Goal: Task Accomplishment & Management: Complete application form

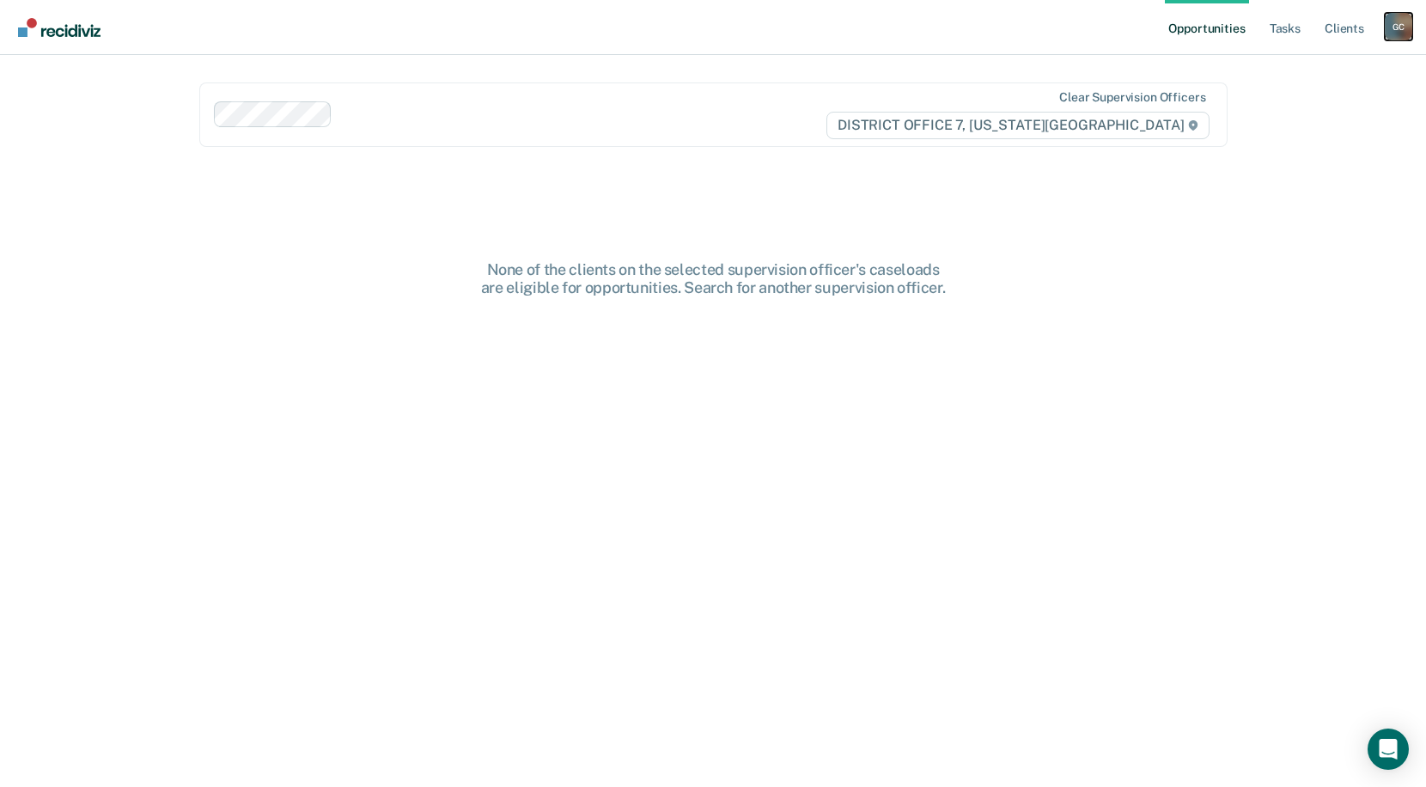
click at [1402, 31] on div "G C" at bounding box center [1398, 26] width 27 height 27
click at [1337, 93] on link "Go to PSI Case Dashboard" at bounding box center [1326, 91] width 143 height 15
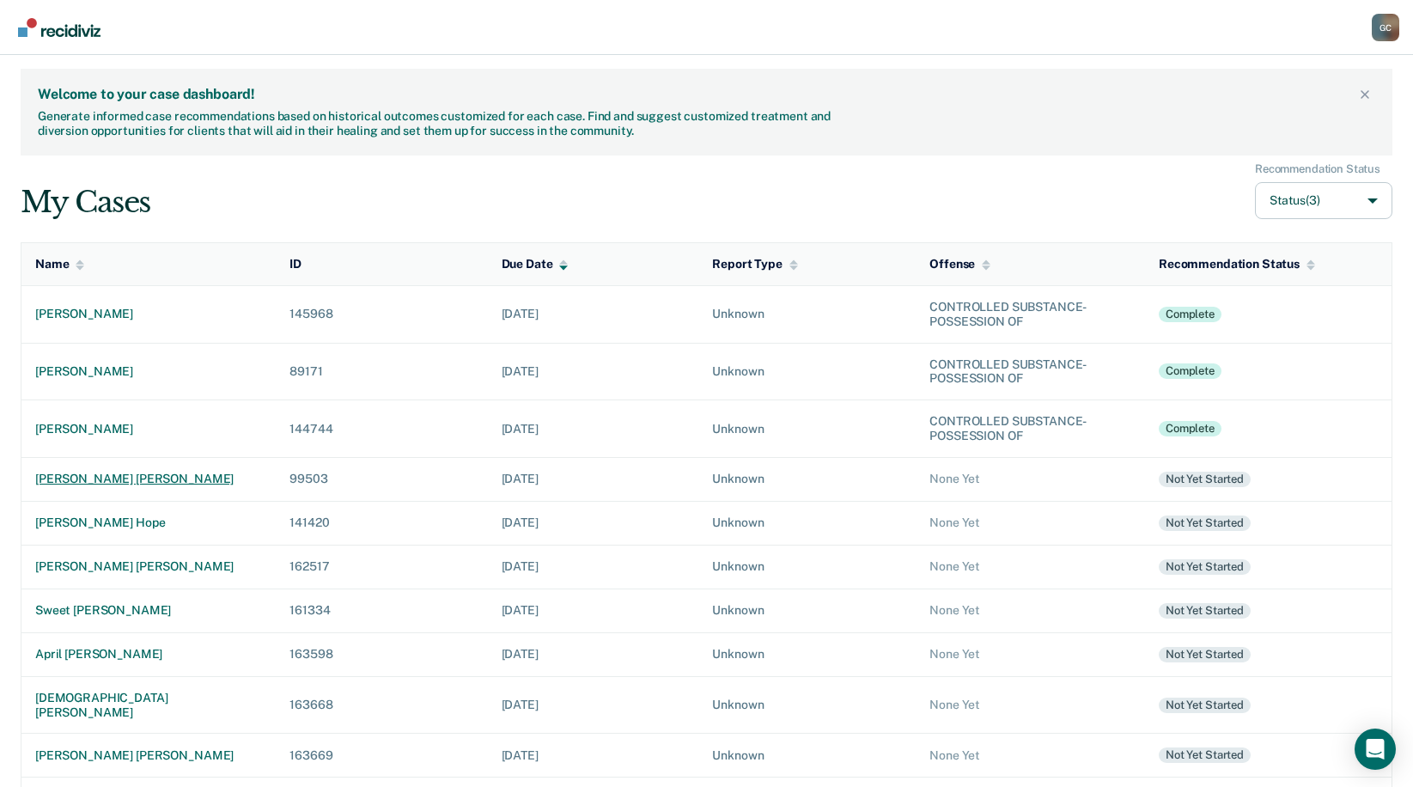
click at [87, 477] on div "[PERSON_NAME] [PERSON_NAME]" at bounding box center [148, 479] width 227 height 15
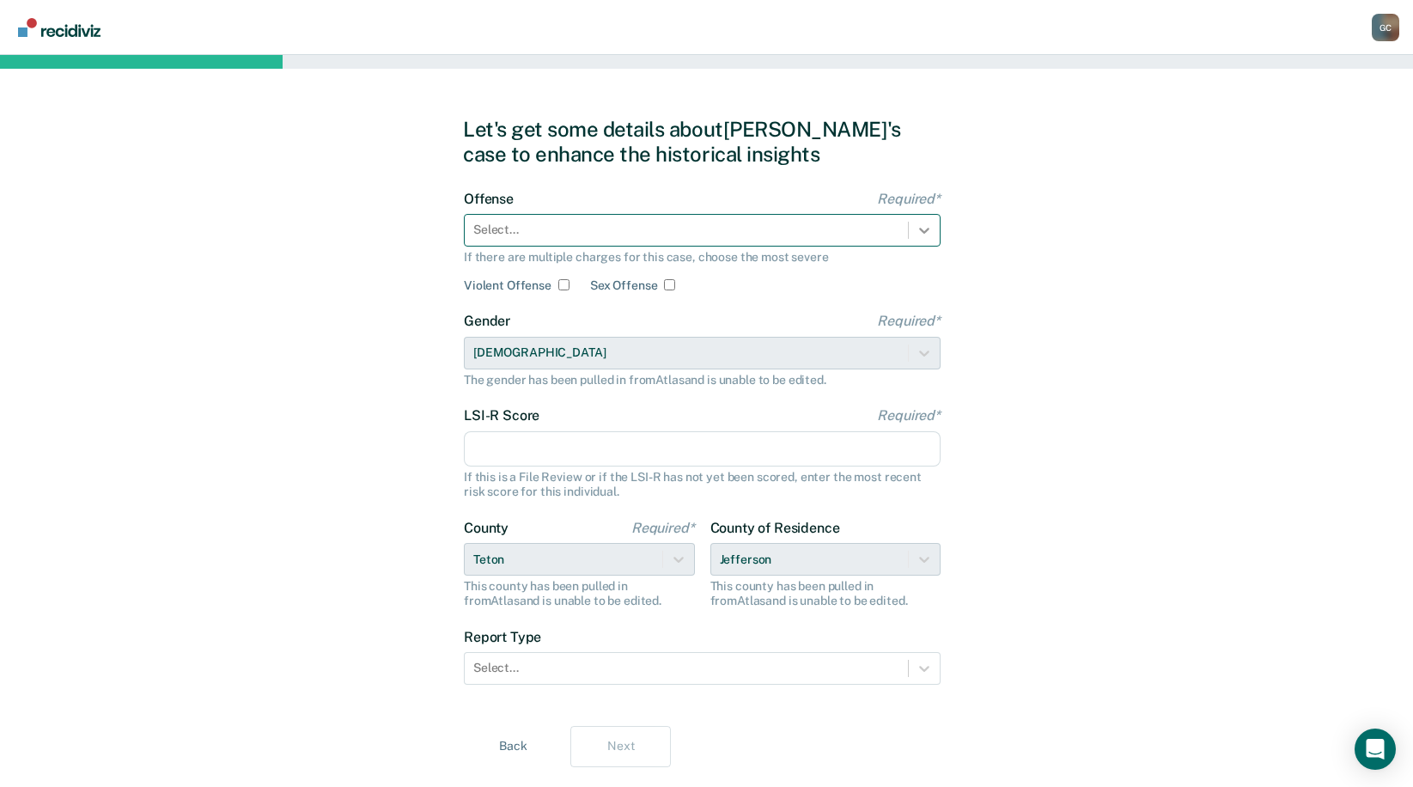
click at [927, 225] on icon at bounding box center [924, 230] width 17 height 17
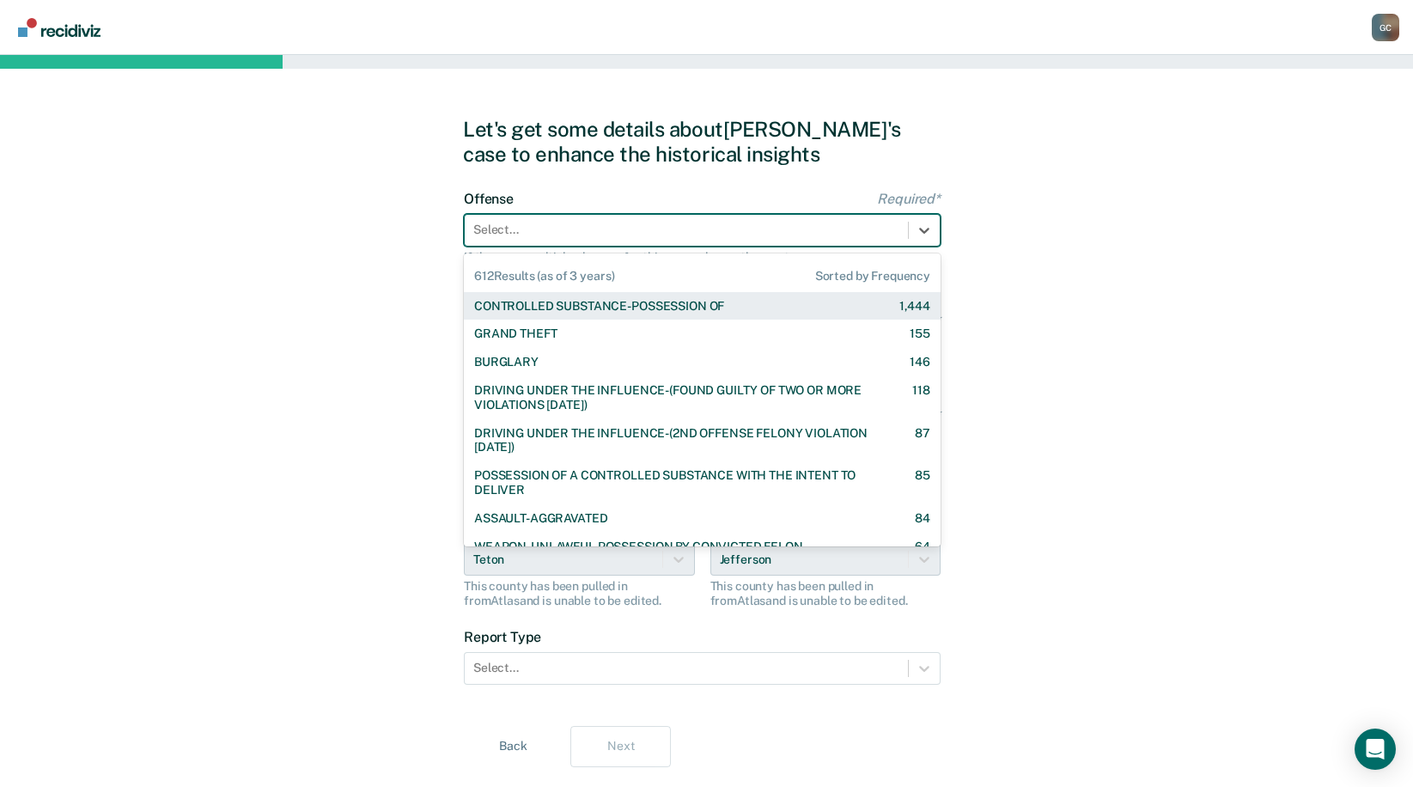
click at [755, 304] on div "CONTROLLED SUBSTANCE-POSSESSION OF 1,444" at bounding box center [702, 306] width 456 height 15
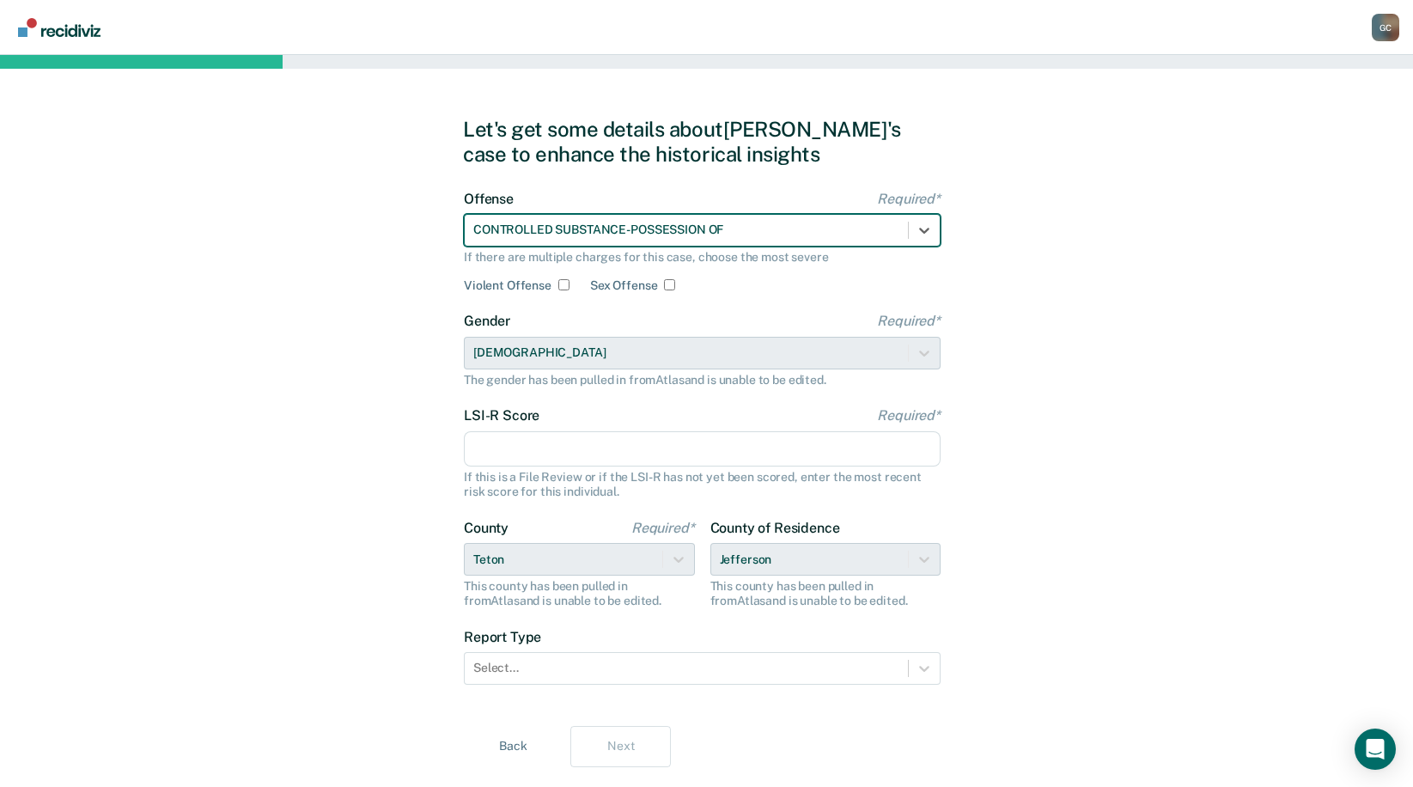
click at [519, 452] on input "LSI-R Score Required*" at bounding box center [702, 449] width 477 height 36
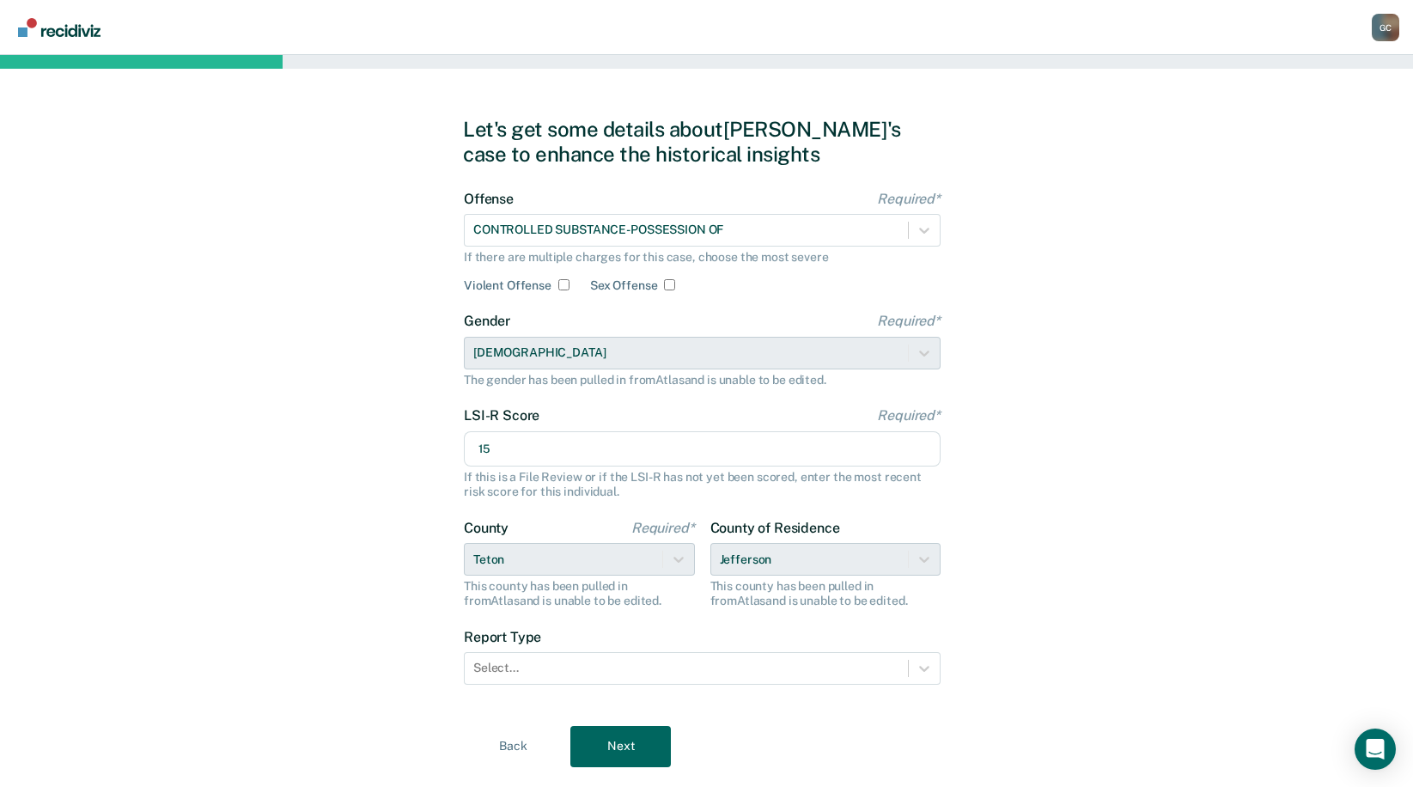
type input "15"
click at [329, 449] on div "Let's get some details about [PERSON_NAME]'s case to enhance the historical ins…" at bounding box center [706, 442] width 1413 height 774
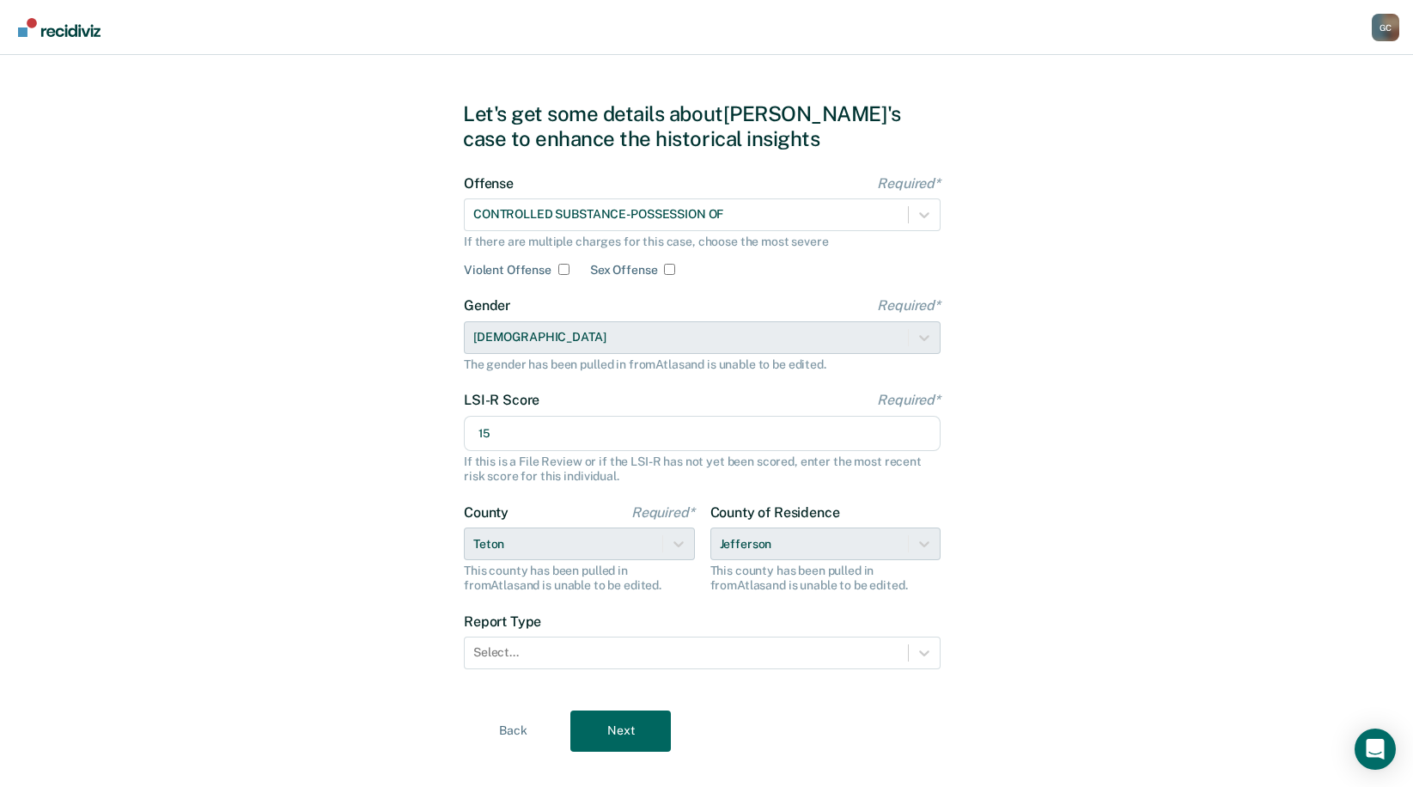
scroll to position [42, 0]
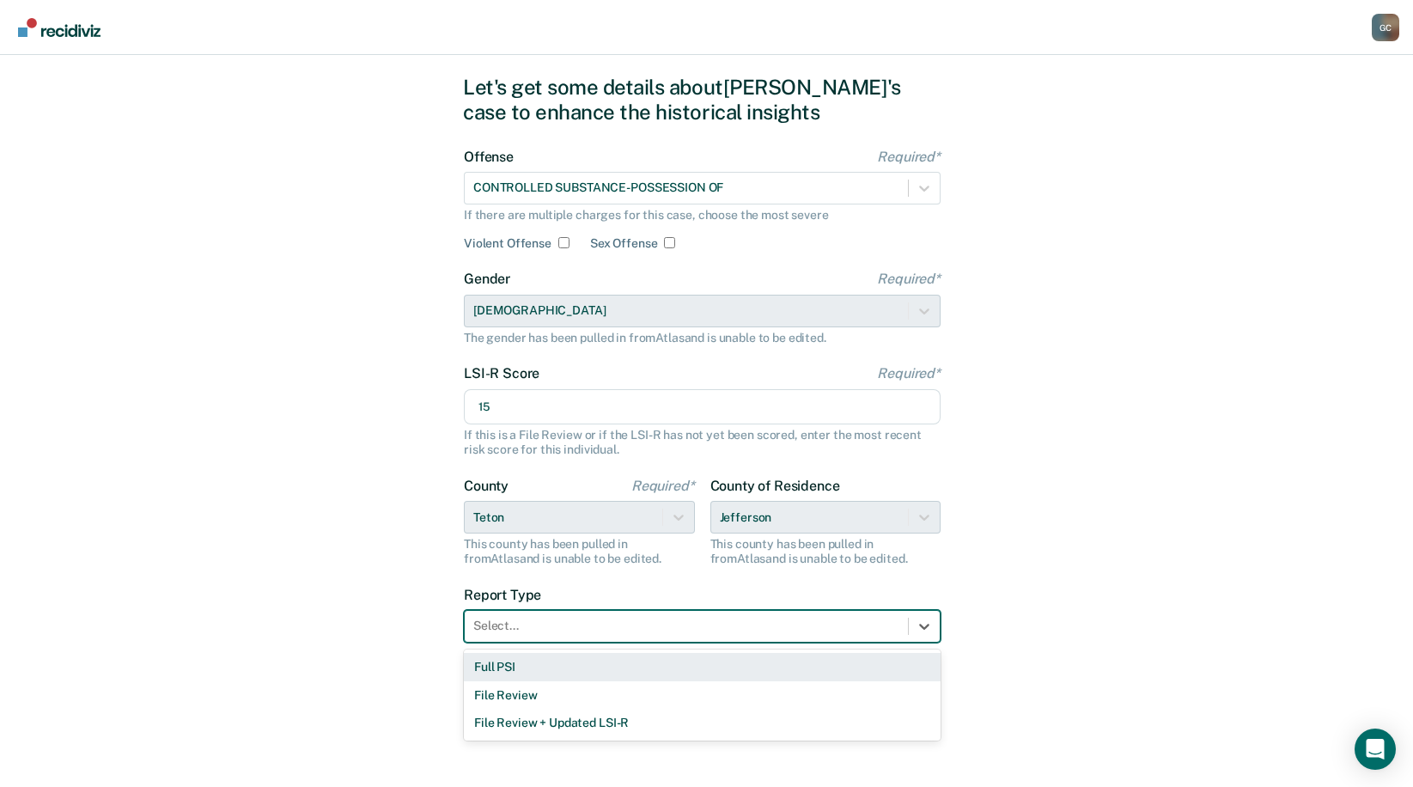
click at [590, 619] on div at bounding box center [686, 626] width 426 height 18
click at [560, 667] on div "Full PSI" at bounding box center [702, 667] width 477 height 28
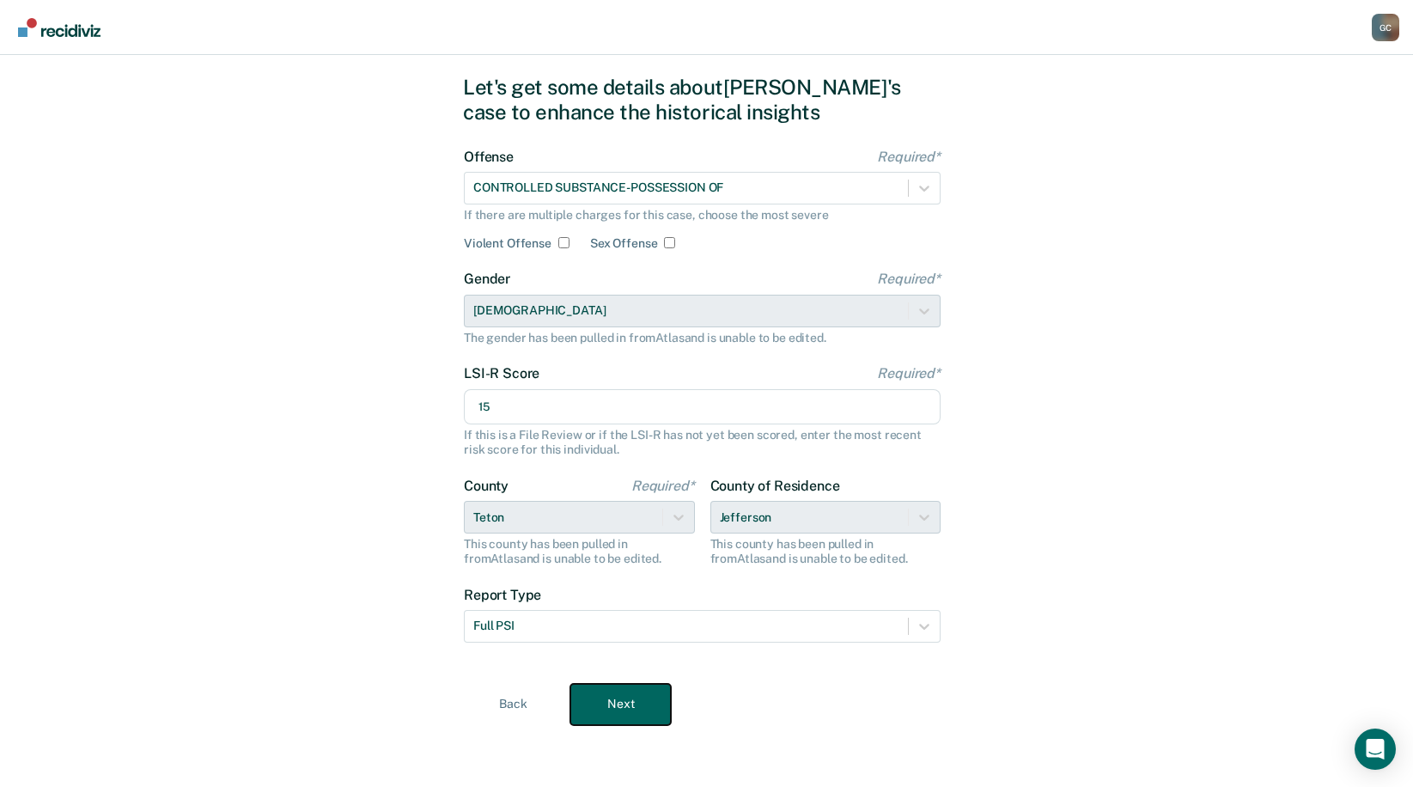
click at [617, 712] on button "Next" at bounding box center [620, 704] width 101 height 41
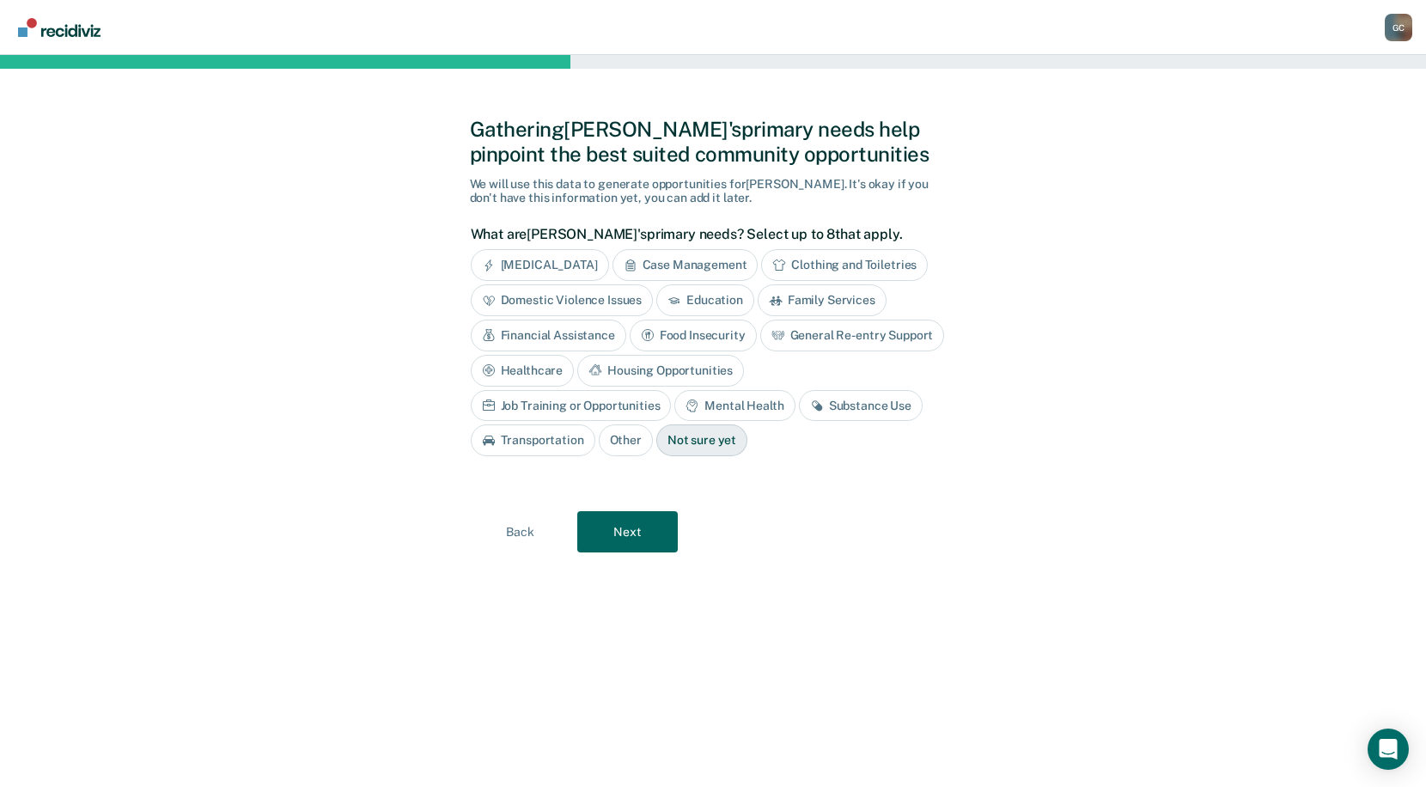
click at [635, 260] on icon at bounding box center [630, 262] width 9 height 6
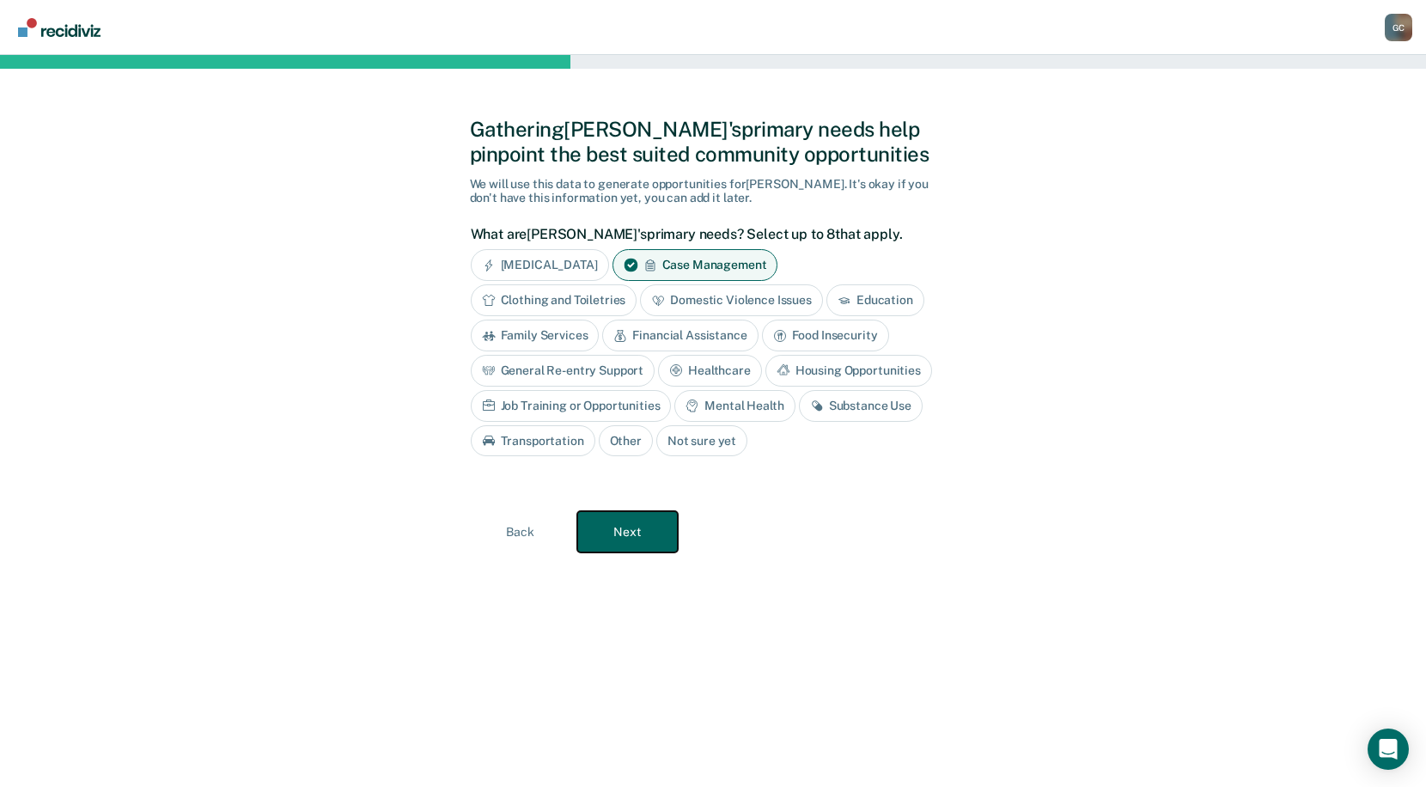
click at [641, 537] on button "Next" at bounding box center [627, 531] width 101 height 41
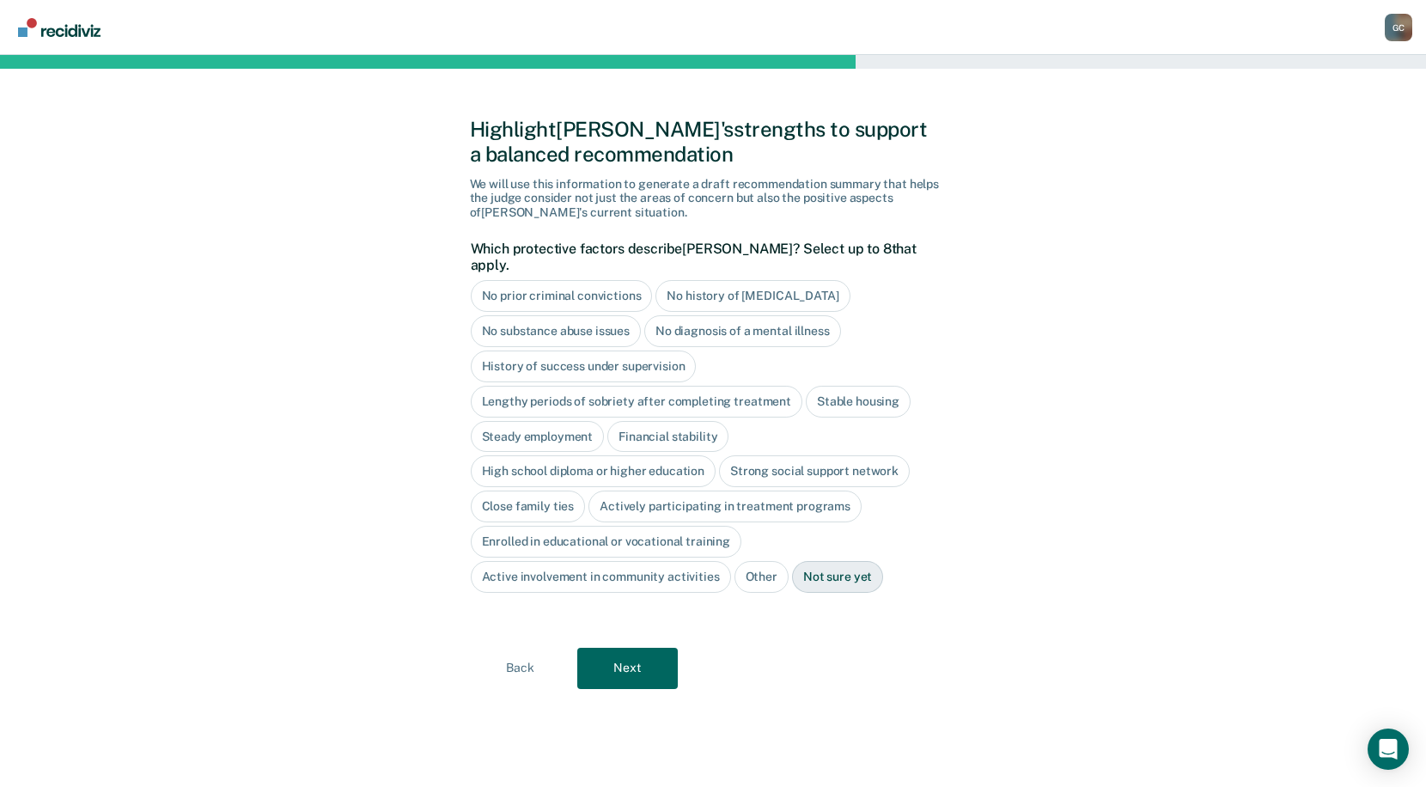
click at [542, 315] on div "No substance abuse issues" at bounding box center [556, 331] width 171 height 32
click at [715, 315] on div "No diagnosis of a mental illness" at bounding box center [762, 331] width 197 height 32
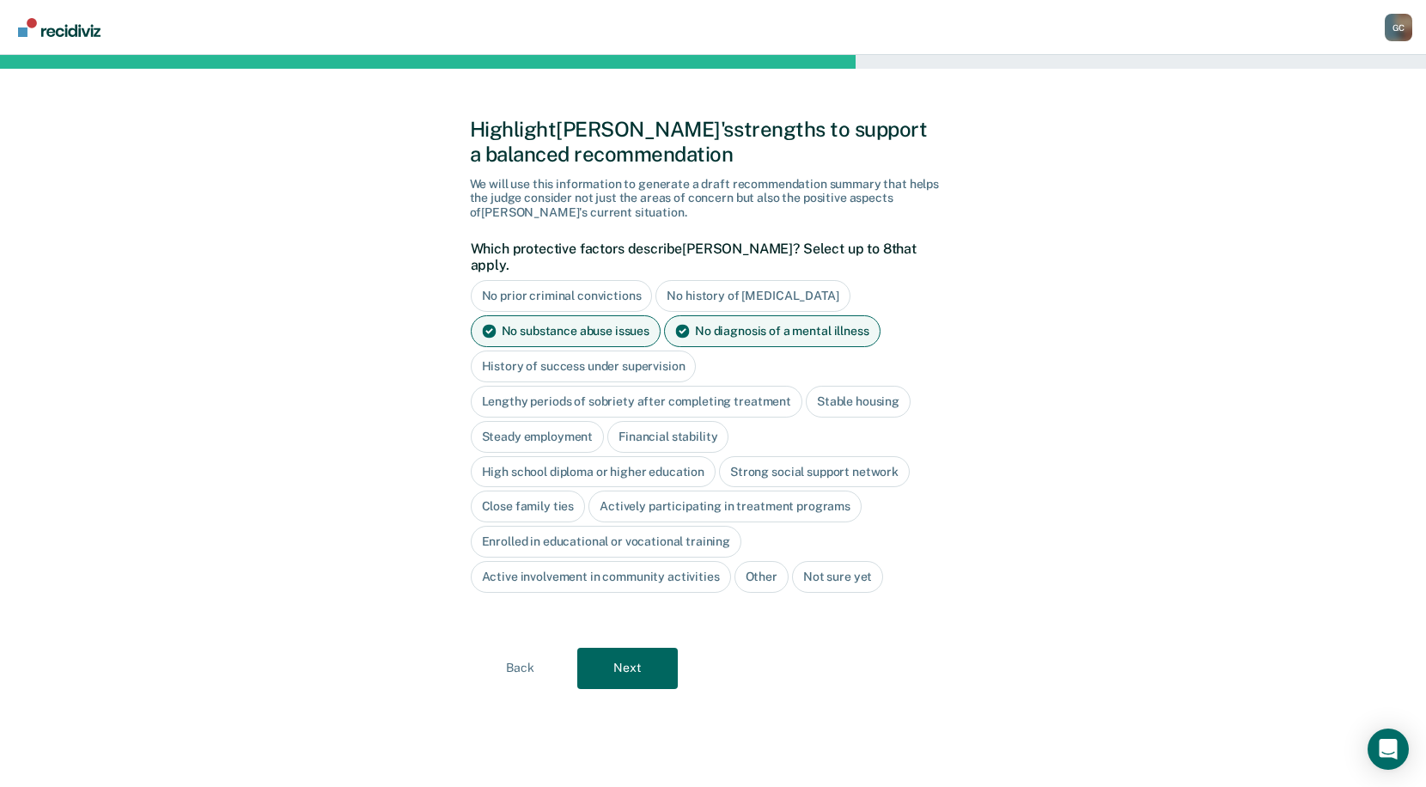
drag, startPoint x: 517, startPoint y: 416, endPoint x: 546, endPoint y: 421, distance: 28.8
click at [517, 421] on div "Steady employment" at bounding box center [538, 437] width 134 height 32
click at [672, 421] on div "Financial stability" at bounding box center [687, 437] width 121 height 32
click at [837, 386] on div "Stable housing" at bounding box center [858, 402] width 105 height 32
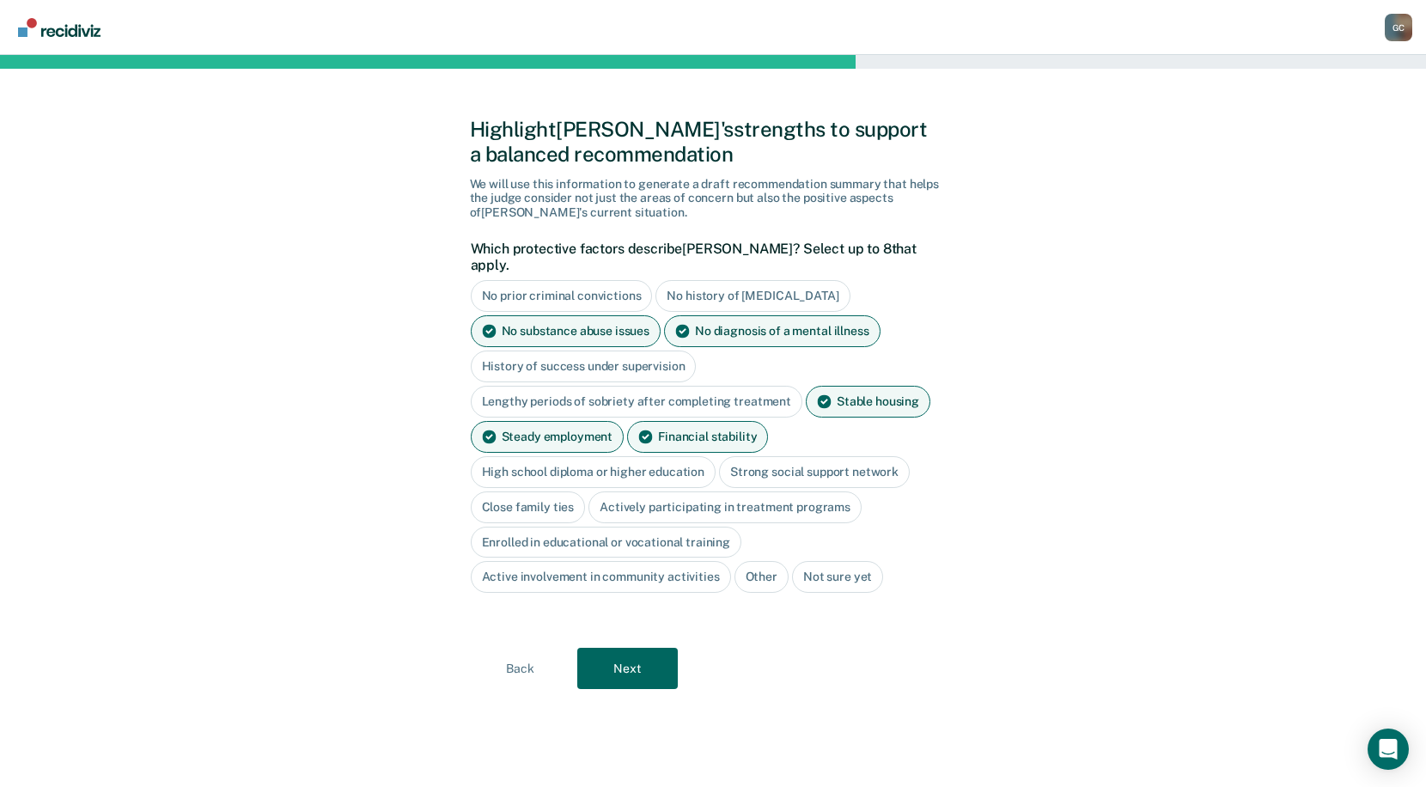
click at [851, 456] on div "Strong social support network" at bounding box center [814, 472] width 191 height 32
click at [506, 491] on div "Close family ties" at bounding box center [528, 507] width 115 height 32
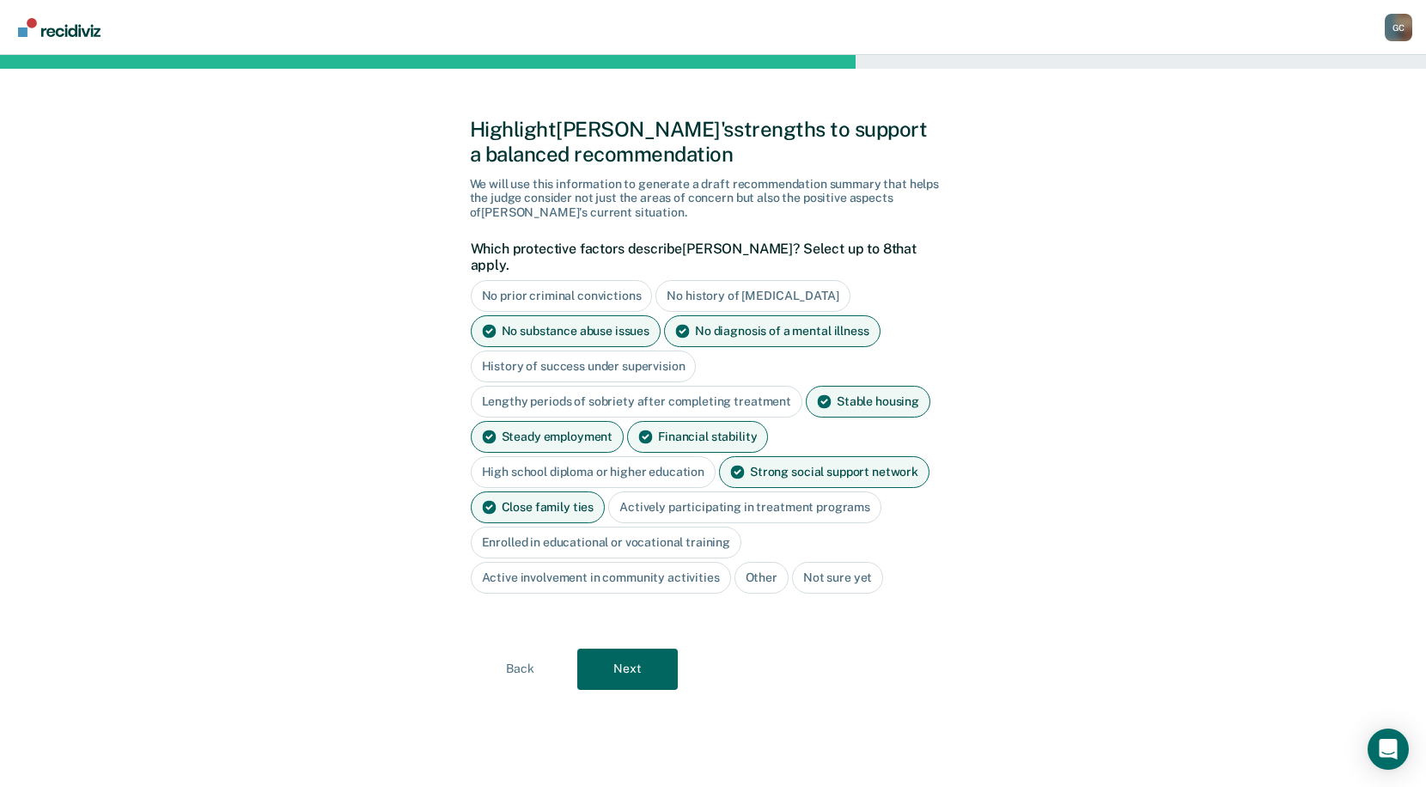
click at [574, 562] on div "Active involvement in community activities" at bounding box center [601, 578] width 260 height 32
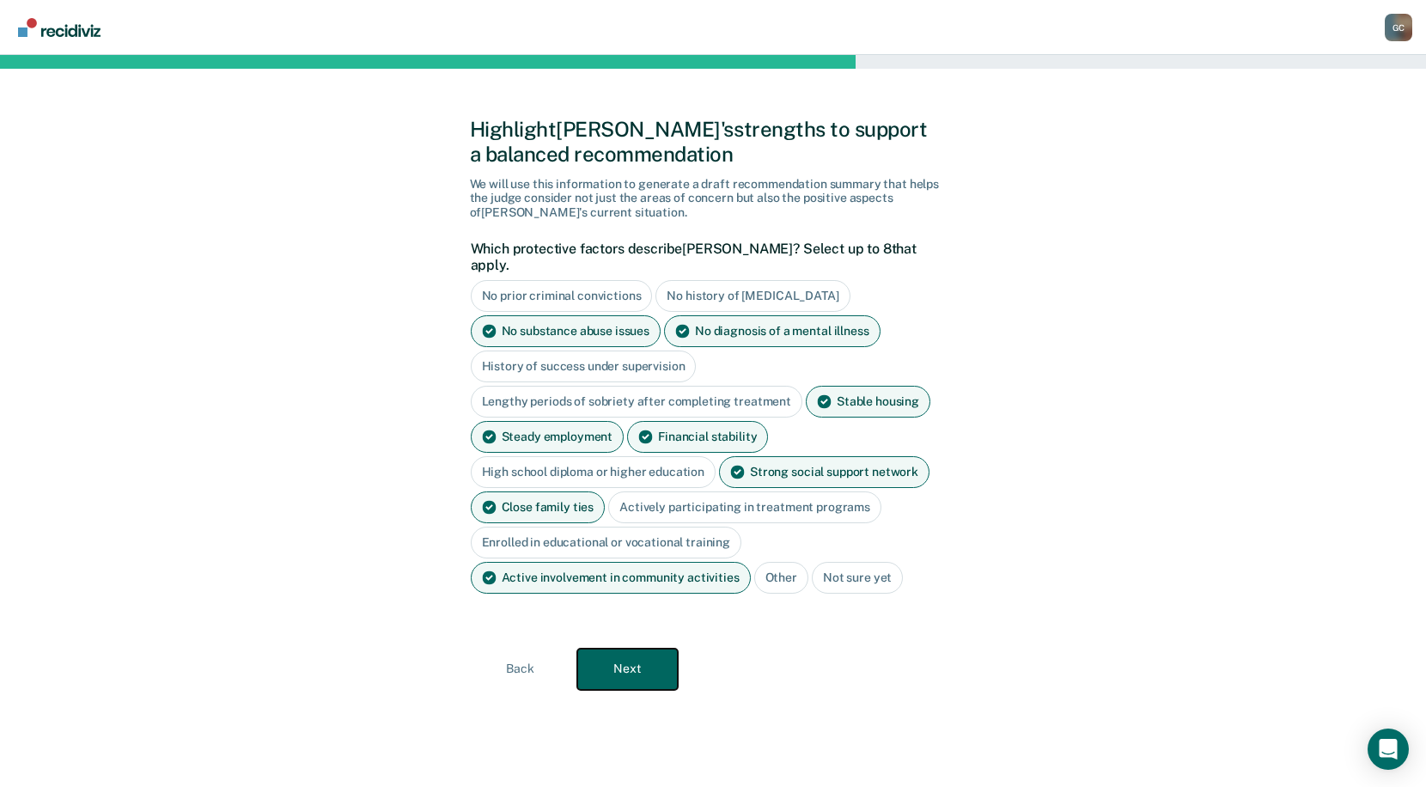
click at [641, 654] on button "Next" at bounding box center [627, 669] width 101 height 41
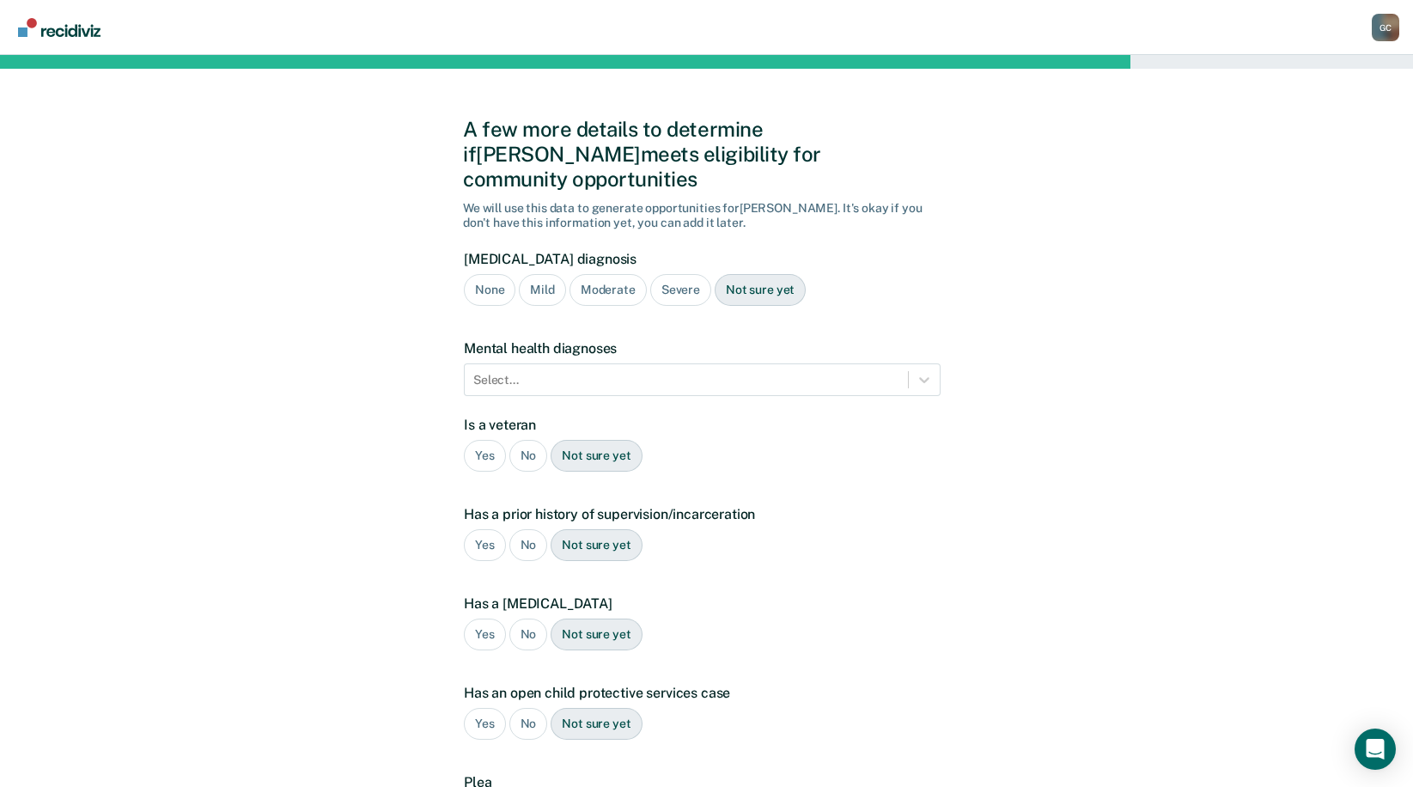
click at [476, 274] on div "None" at bounding box center [490, 290] width 52 height 32
click at [13, 294] on div "A few more details to determine if [PERSON_NAME] meets eligibility for communit…" at bounding box center [706, 521] width 1413 height 932
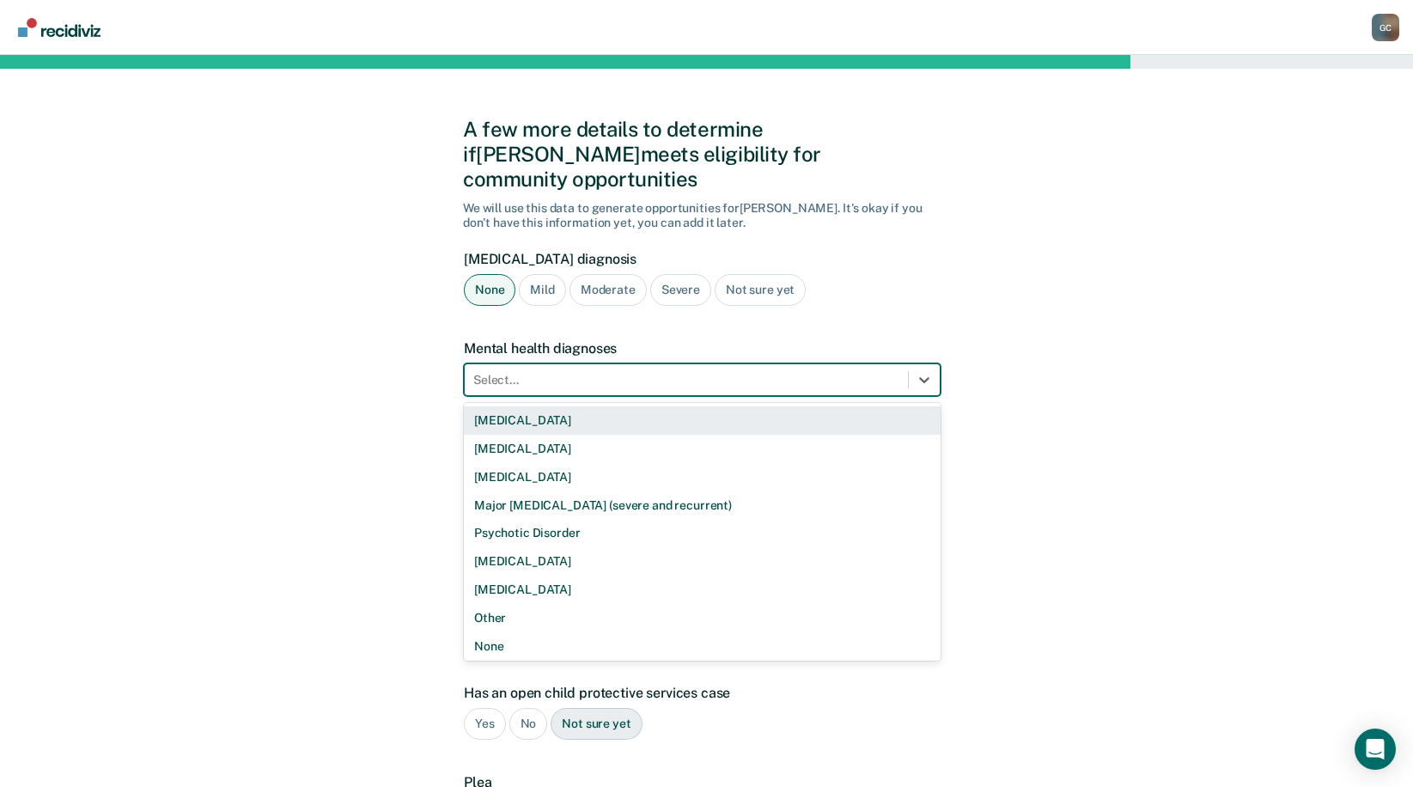
click at [509, 371] on div at bounding box center [686, 380] width 426 height 18
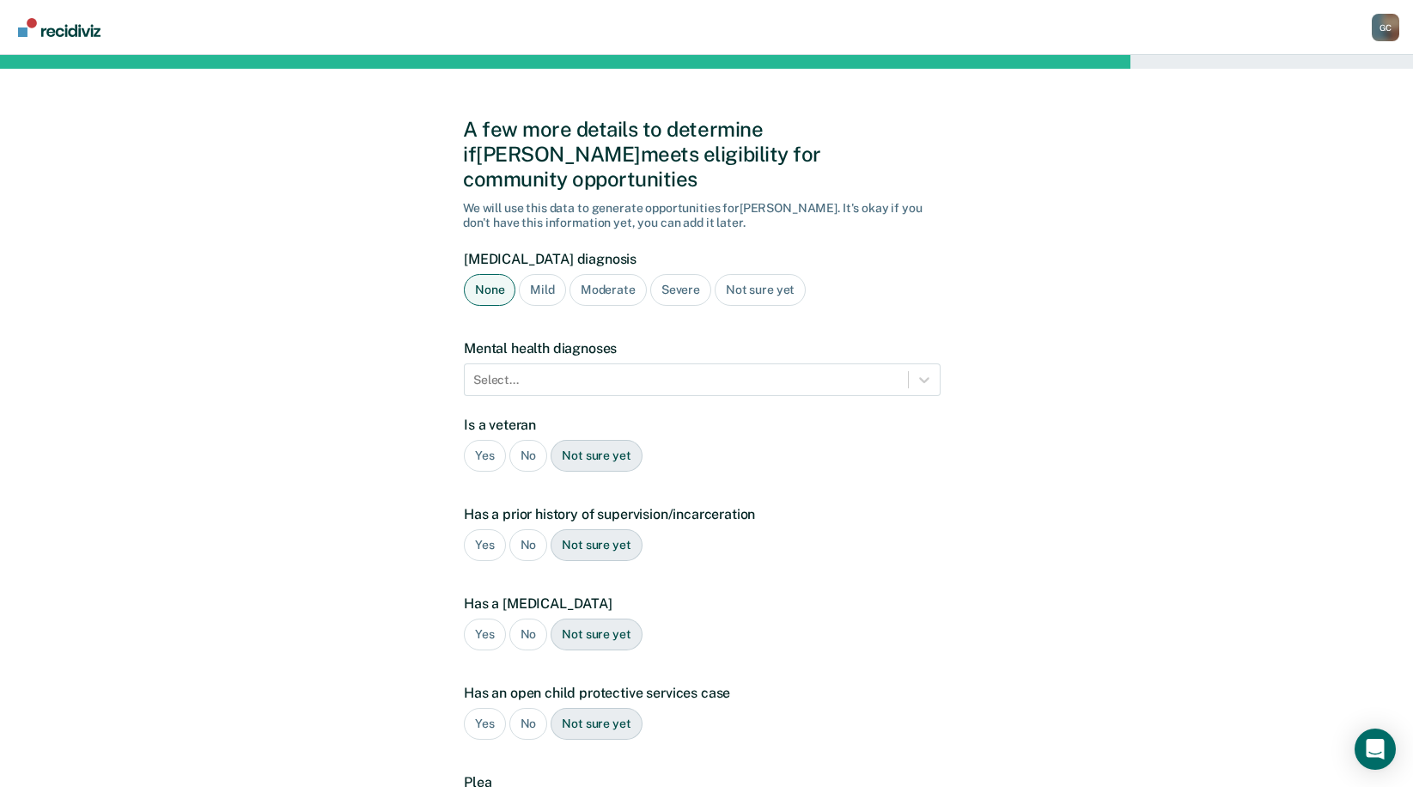
click at [363, 357] on div "A few more details to determine if [PERSON_NAME] meets eligibility for communit…" at bounding box center [706, 521] width 1413 height 932
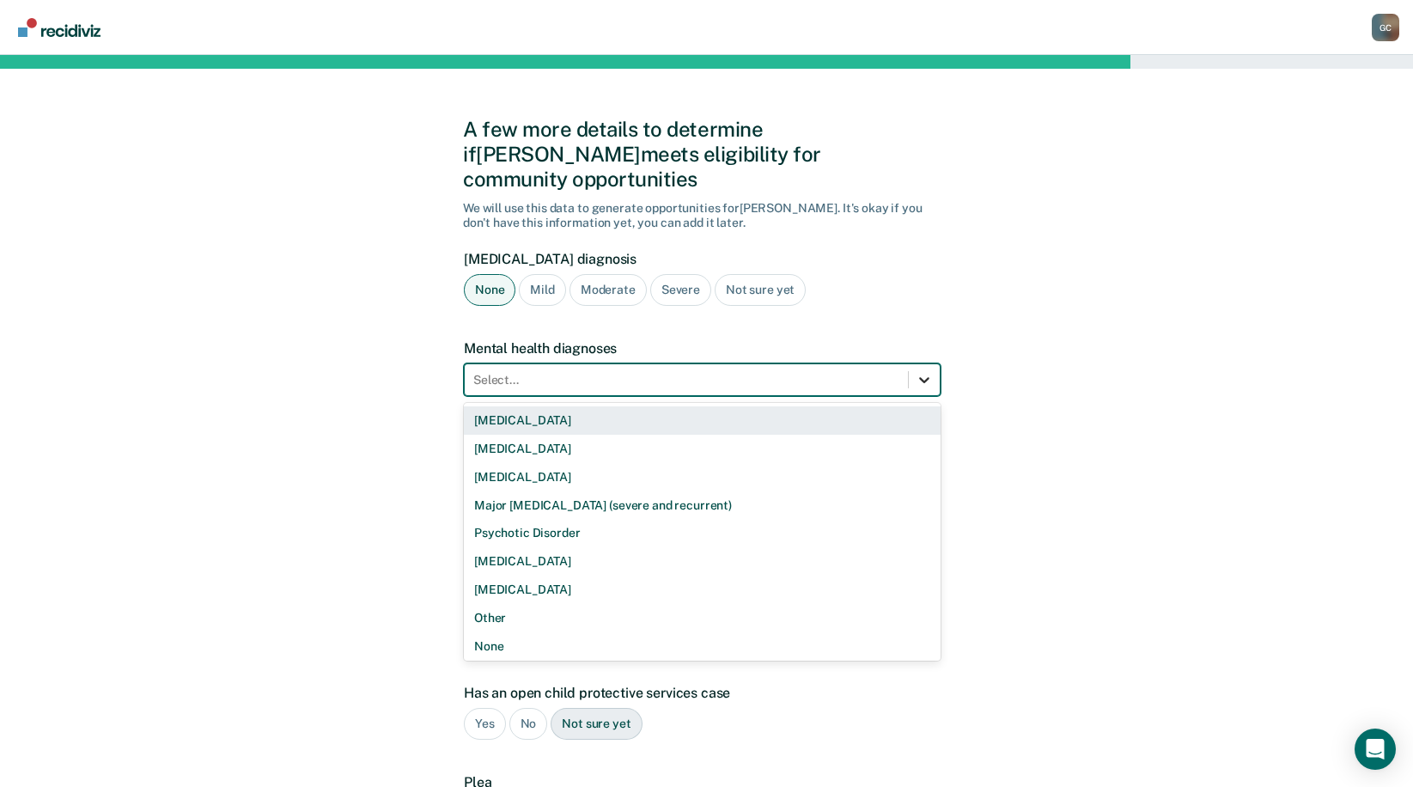
click at [929, 371] on icon at bounding box center [924, 379] width 17 height 17
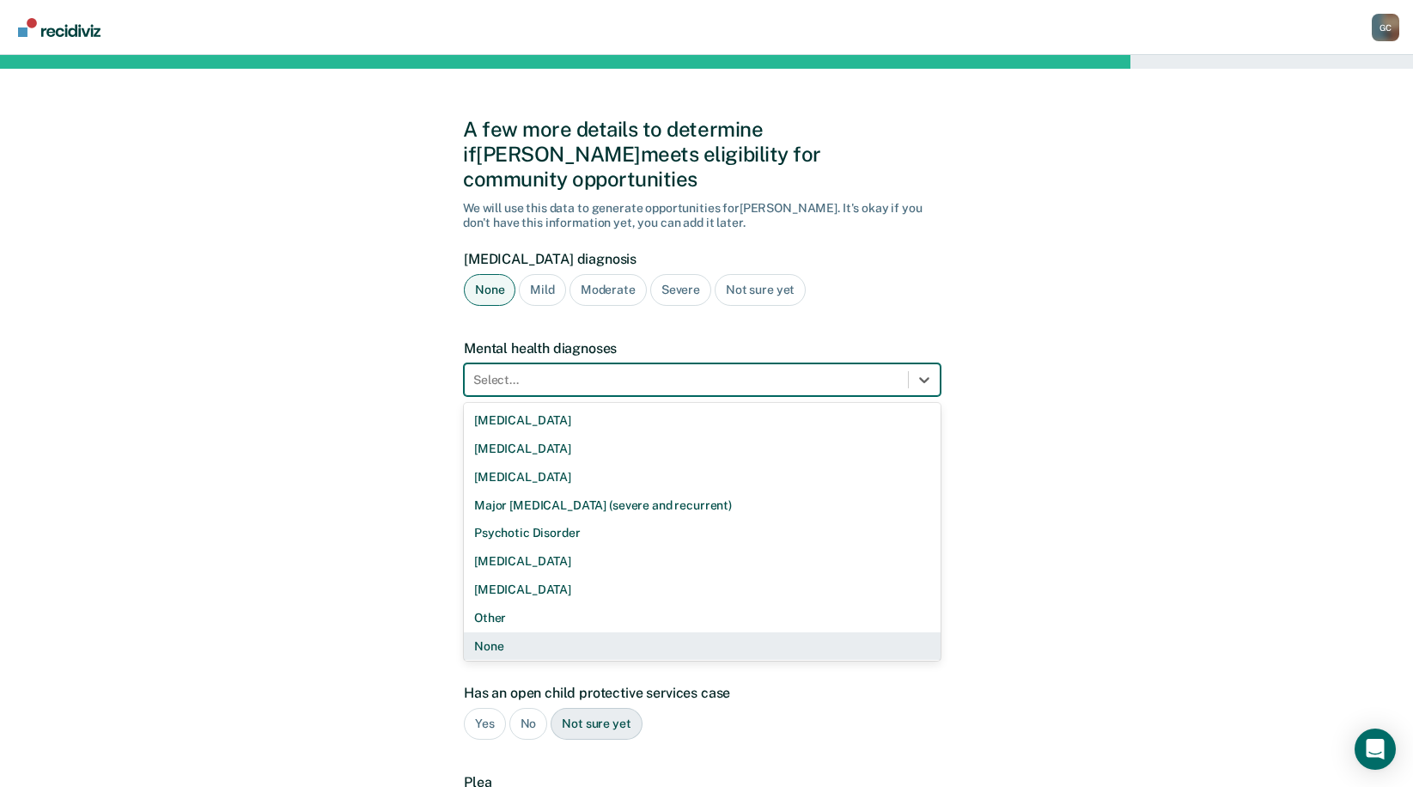
click at [729, 632] on div "None" at bounding box center [702, 646] width 477 height 28
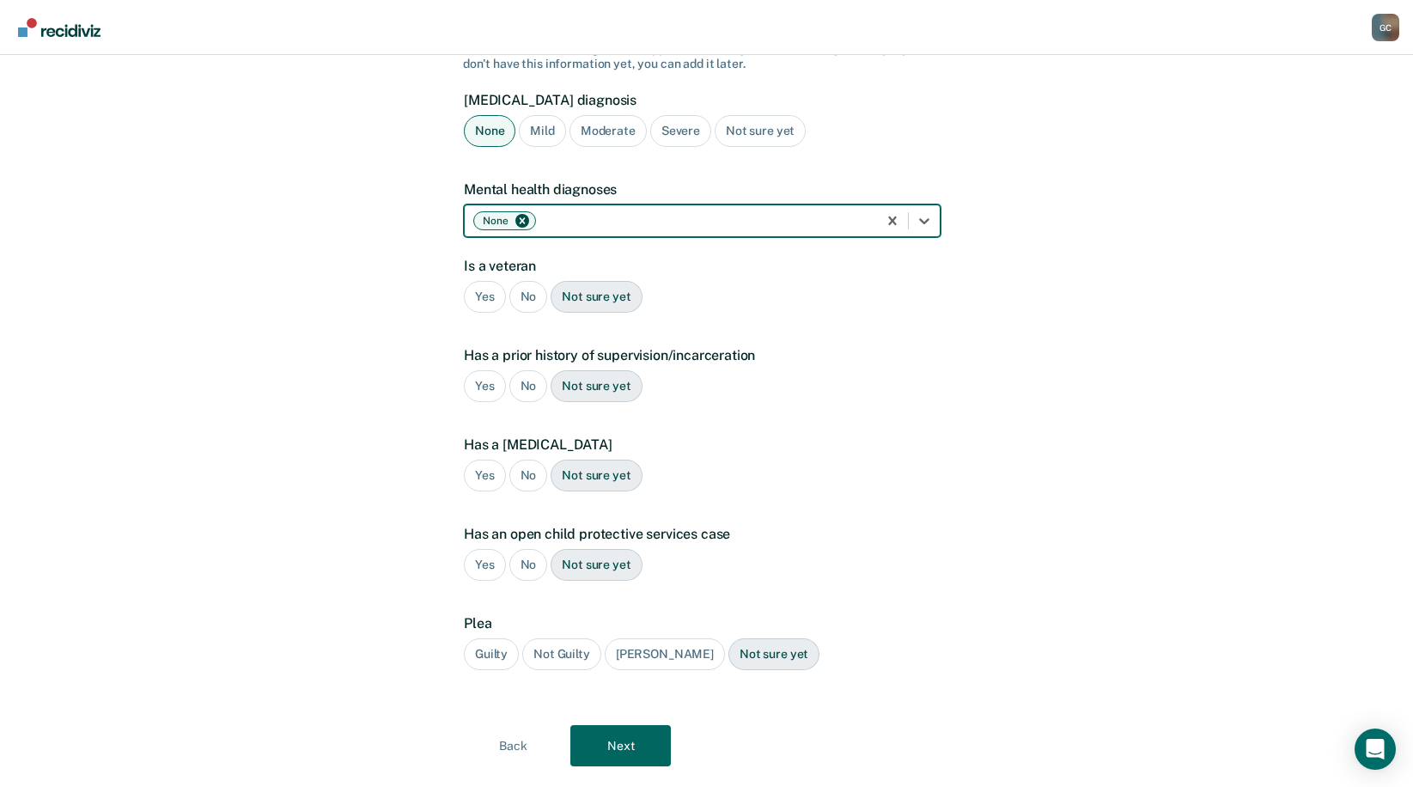
scroll to position [172, 0]
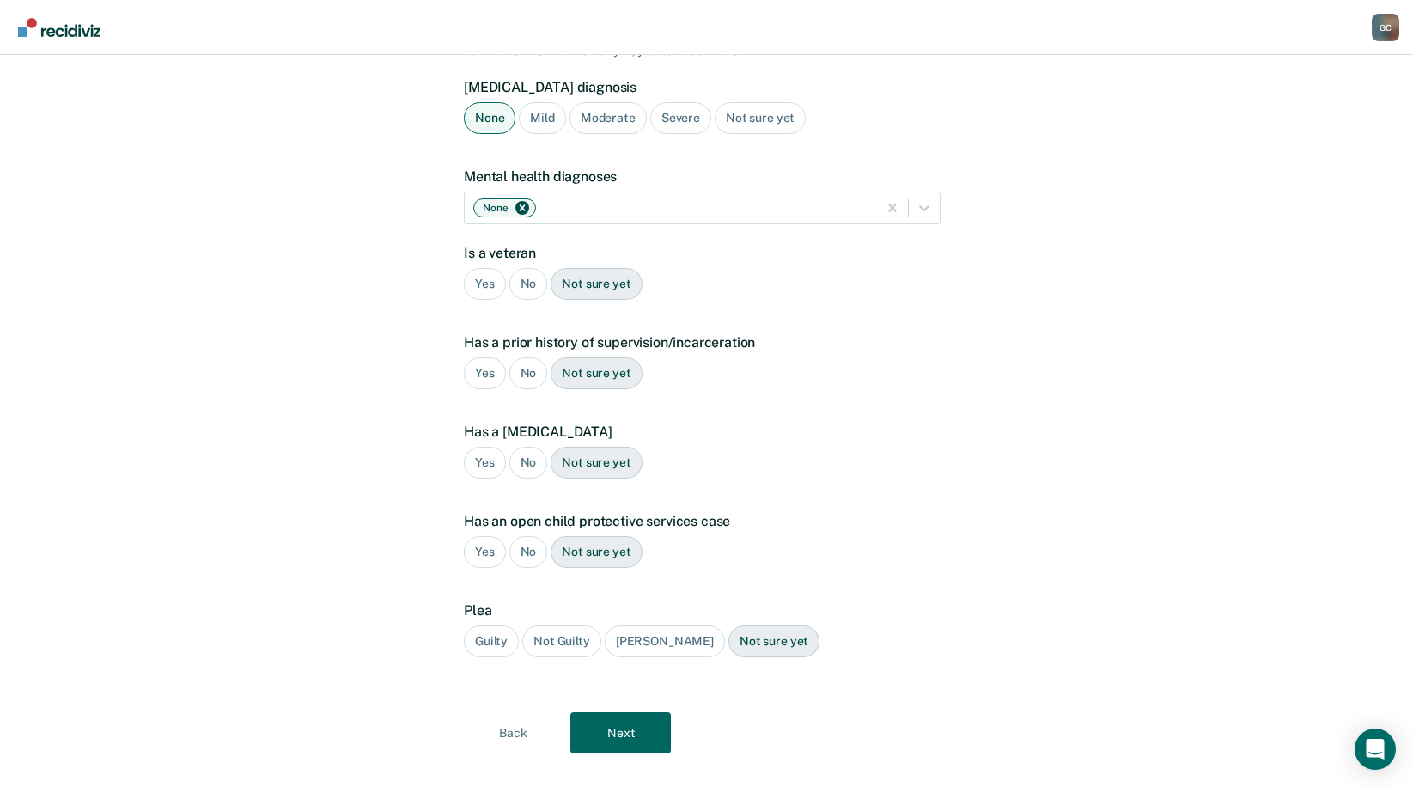
click at [527, 268] on div "No" at bounding box center [528, 284] width 39 height 32
click at [477, 357] on div "Yes" at bounding box center [485, 373] width 42 height 32
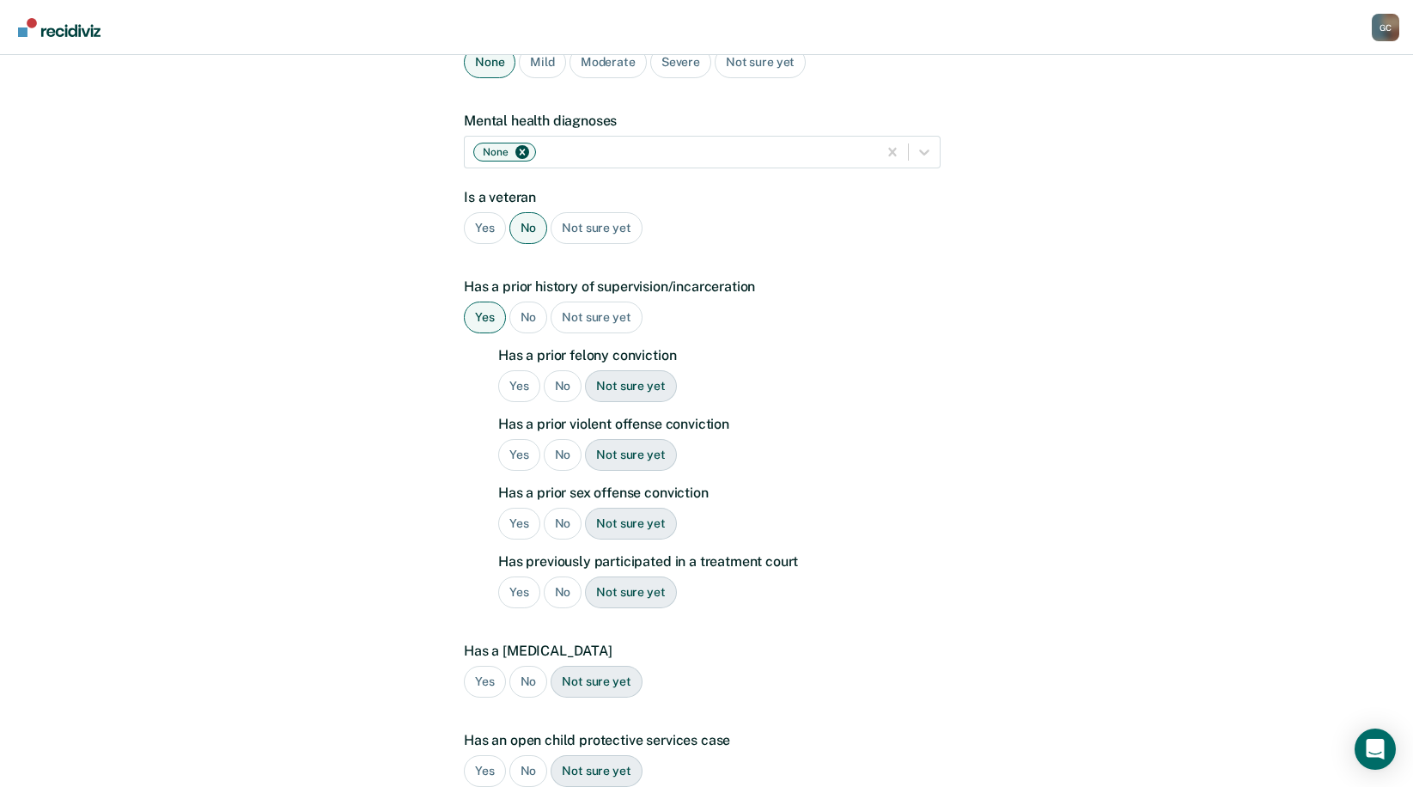
scroll to position [258, 0]
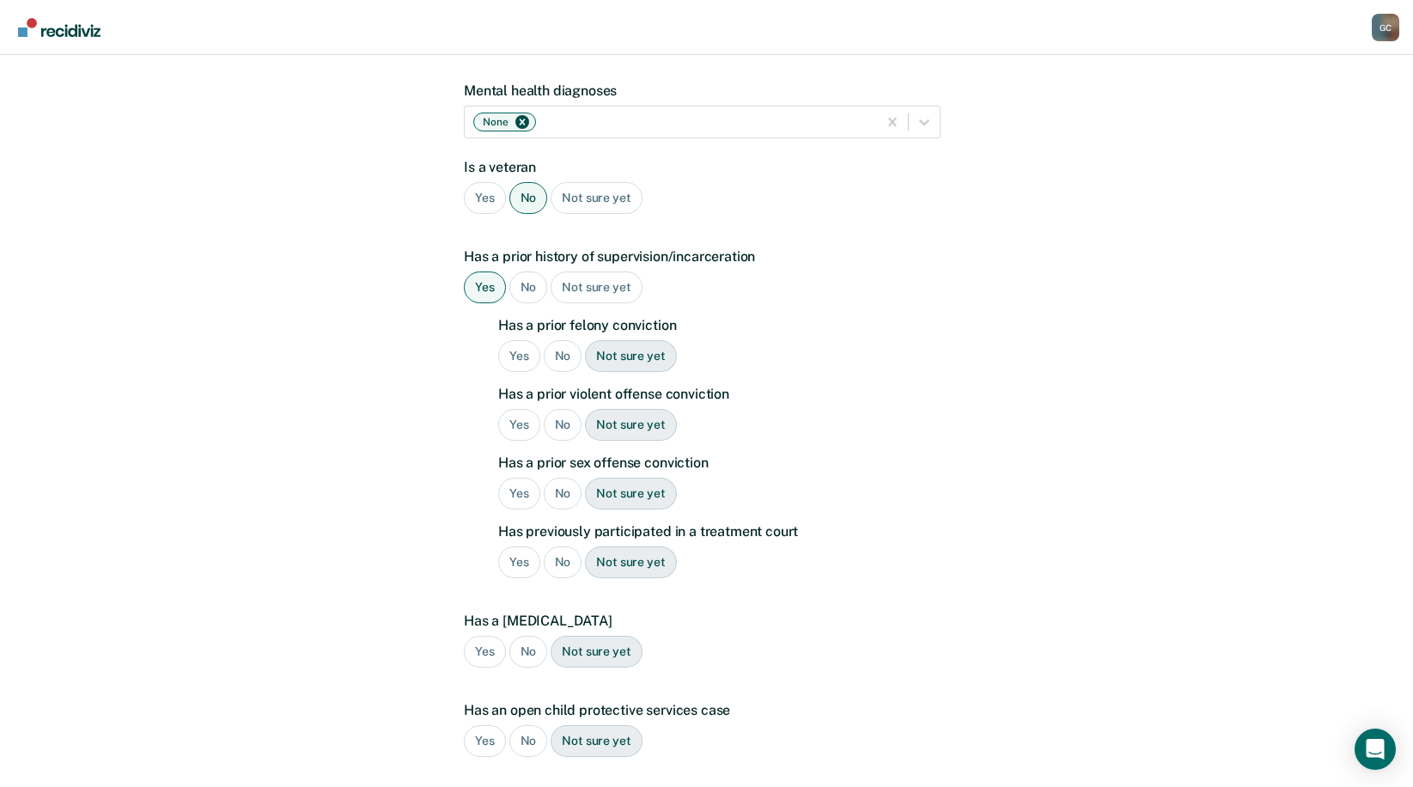
click at [520, 340] on div "Yes" at bounding box center [519, 356] width 42 height 32
click at [576, 409] on div "No" at bounding box center [563, 425] width 39 height 32
click at [560, 478] on div "No" at bounding box center [563, 494] width 39 height 32
click at [556, 546] on div "No" at bounding box center [563, 562] width 39 height 32
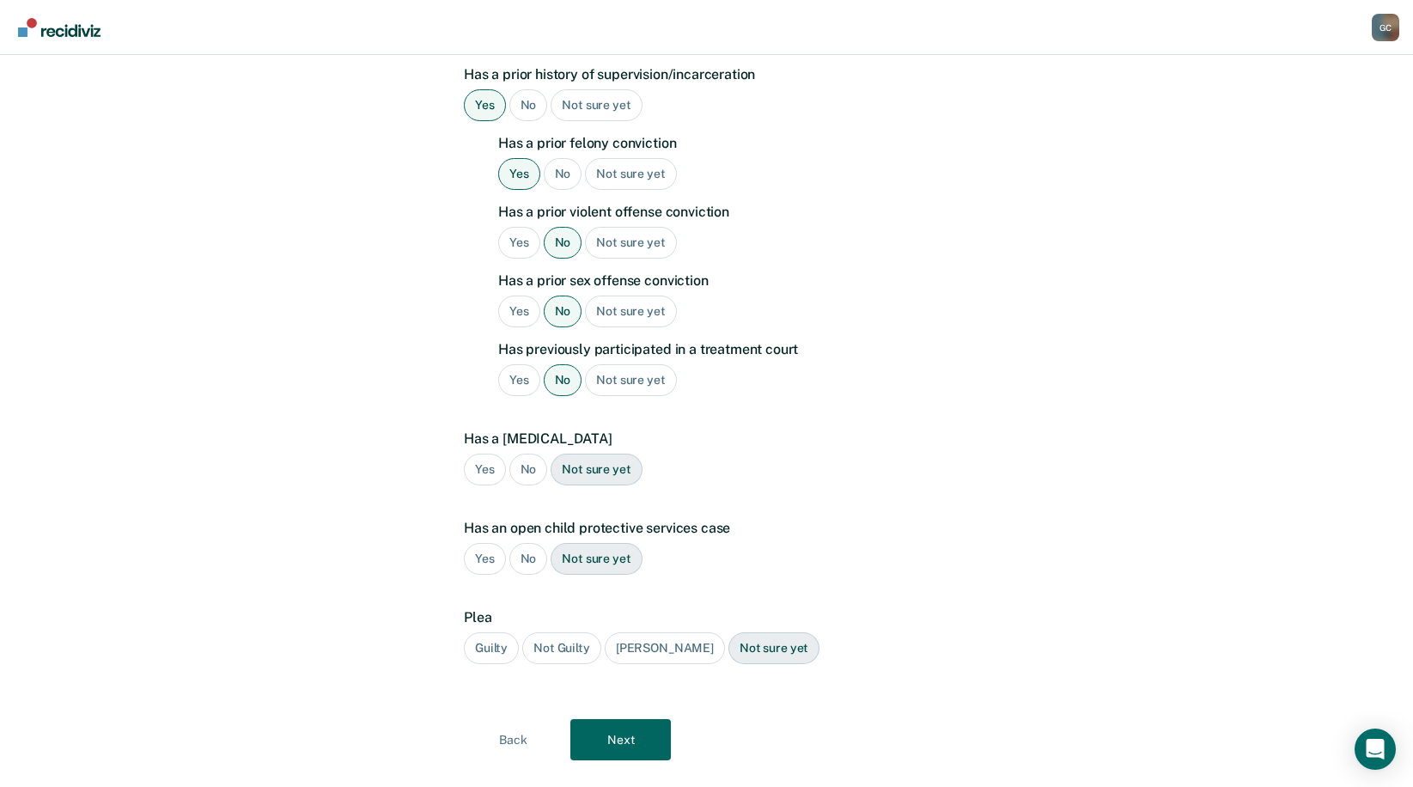
scroll to position [450, 0]
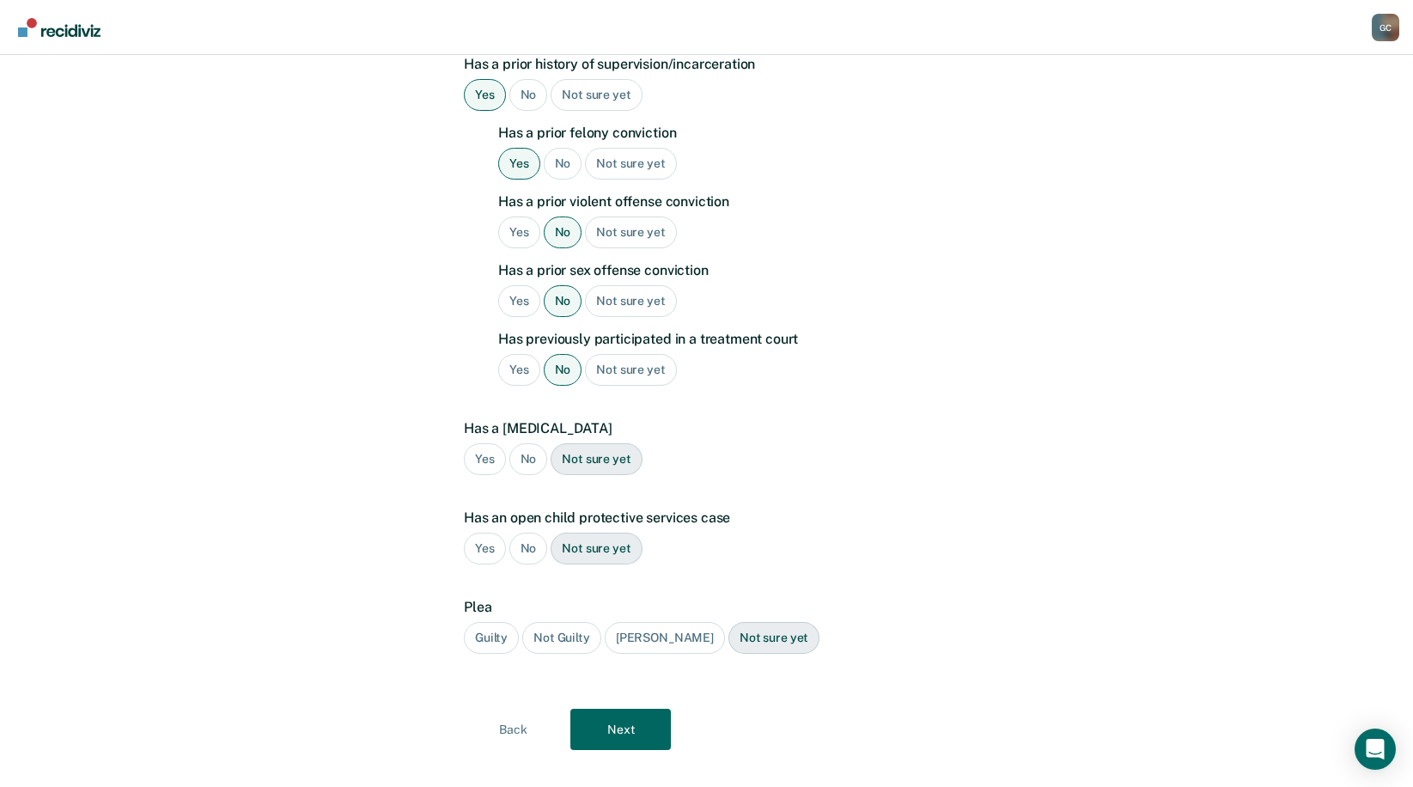
click at [521, 443] on div "No" at bounding box center [528, 459] width 39 height 32
click at [527, 533] on div "No" at bounding box center [528, 549] width 39 height 32
click at [483, 622] on div "Guilty" at bounding box center [491, 638] width 55 height 32
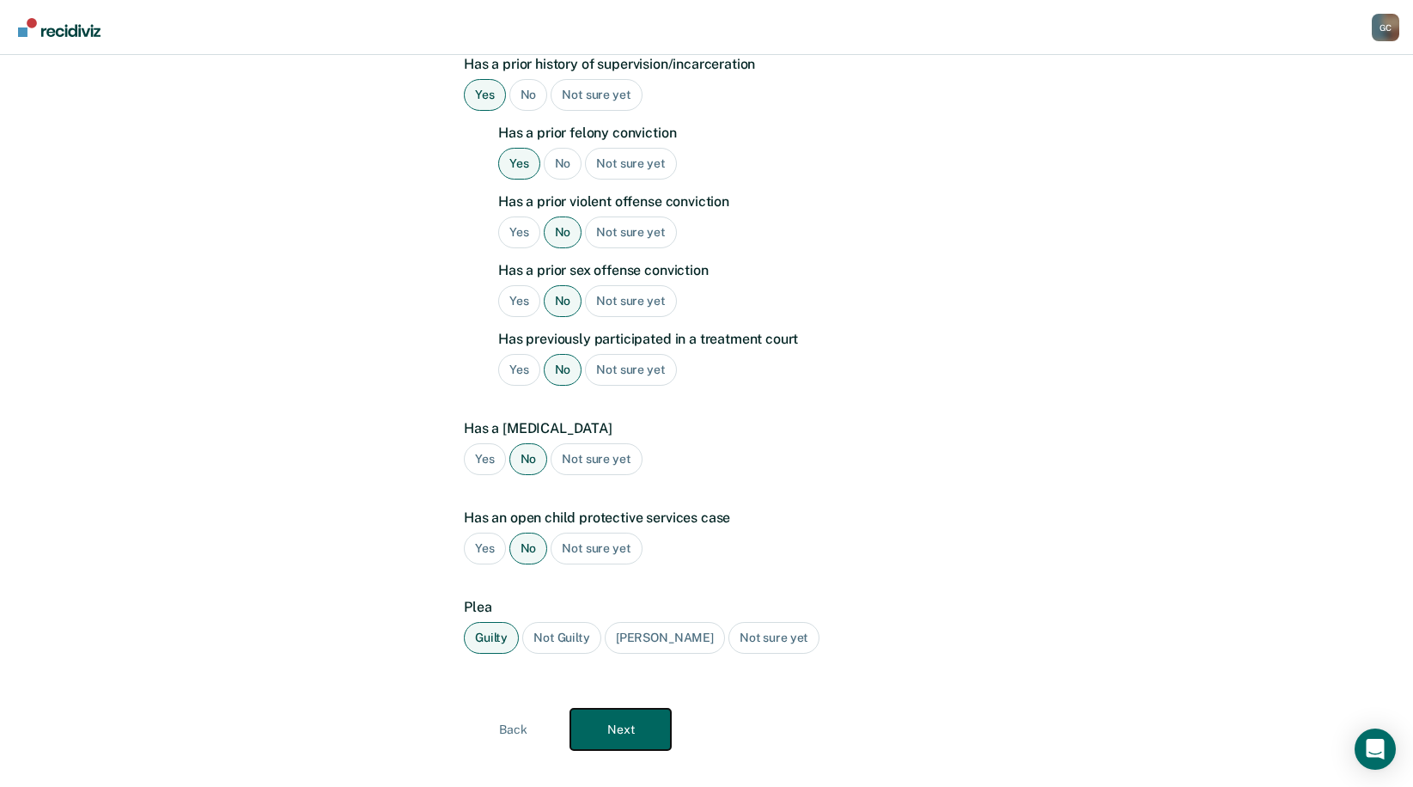
drag, startPoint x: 632, startPoint y: 702, endPoint x: 1003, endPoint y: 620, distance: 379.2
click at [634, 709] on button "Next" at bounding box center [620, 729] width 101 height 41
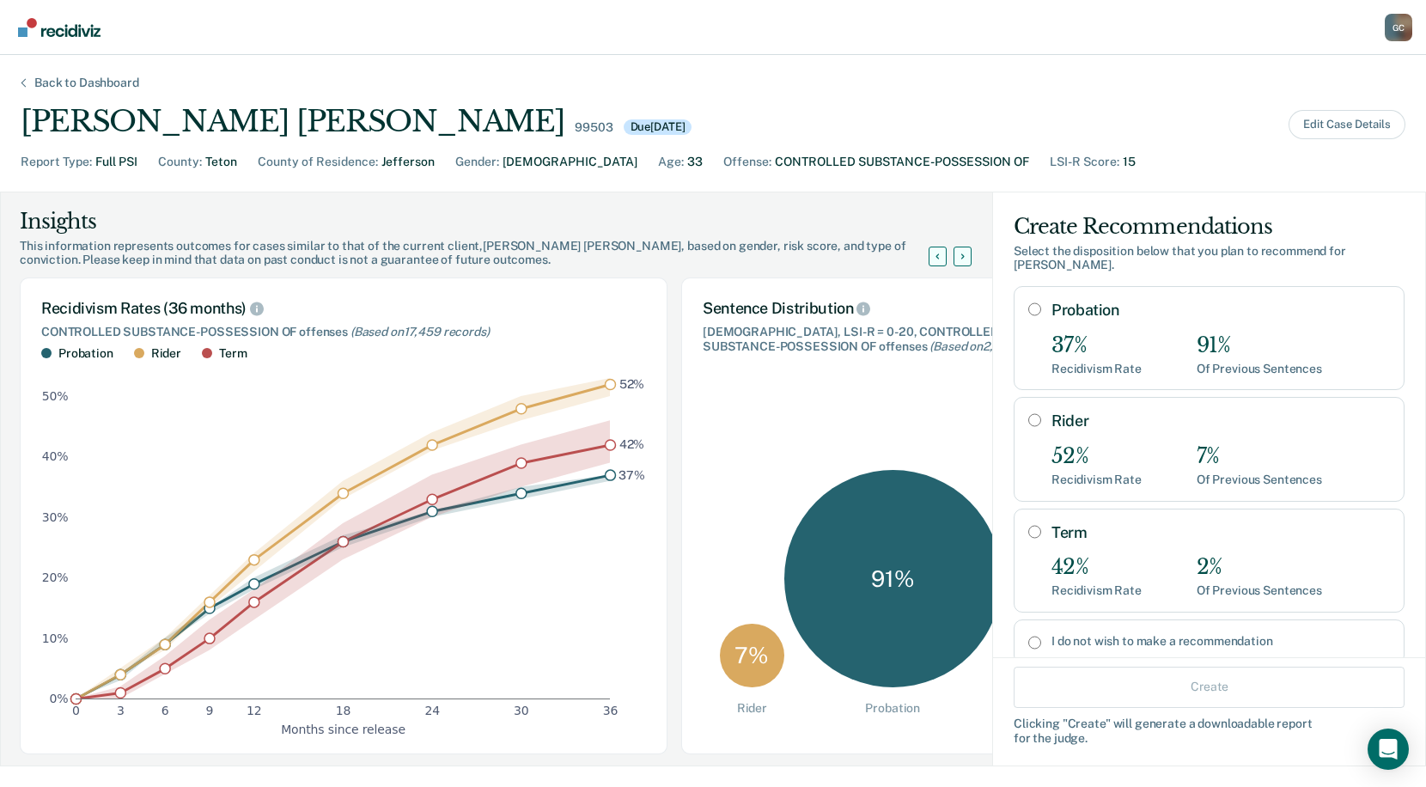
click at [1028, 302] on input "Probation" at bounding box center [1034, 309] width 13 height 14
radio input "true"
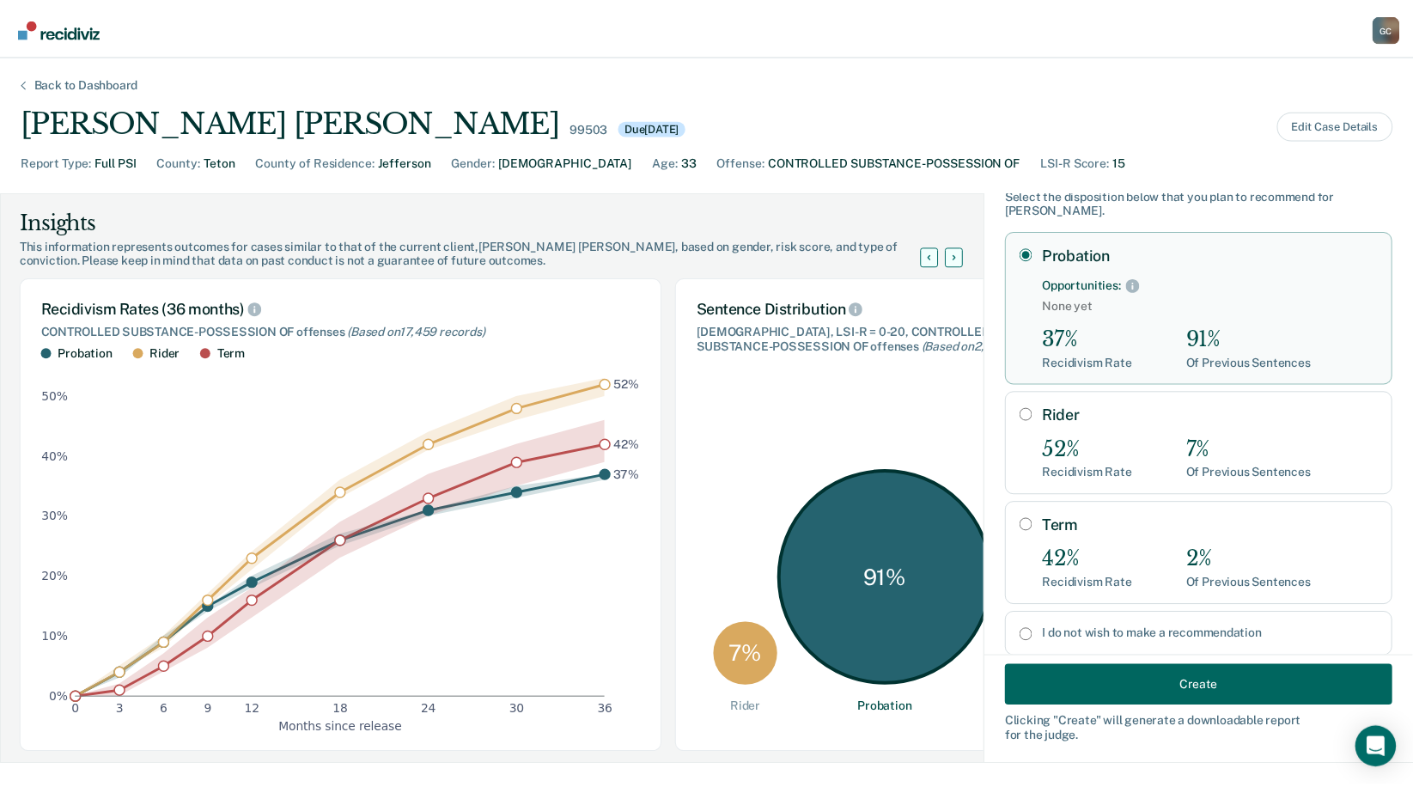
scroll to position [85, 0]
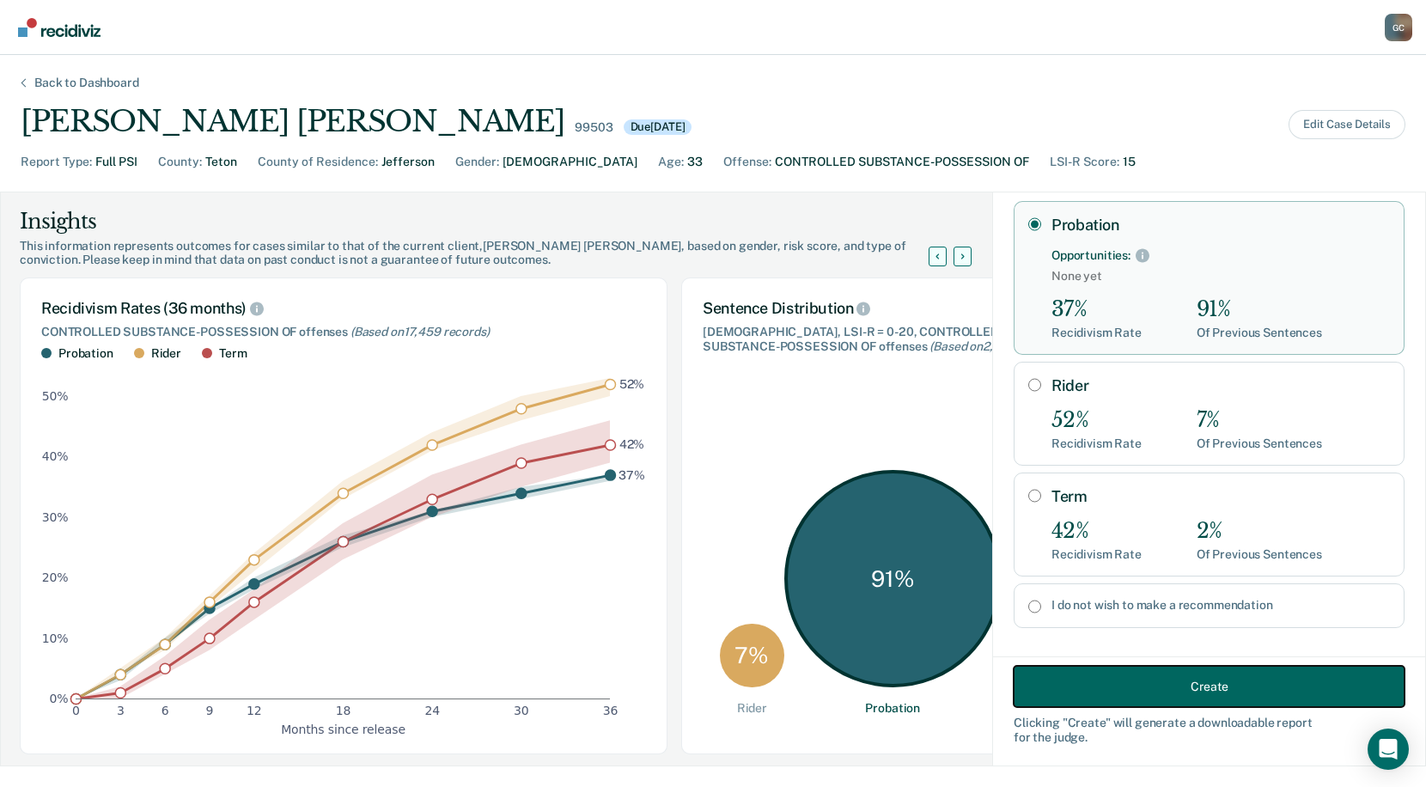
click at [1157, 682] on button "Create" at bounding box center [1209, 686] width 391 height 41
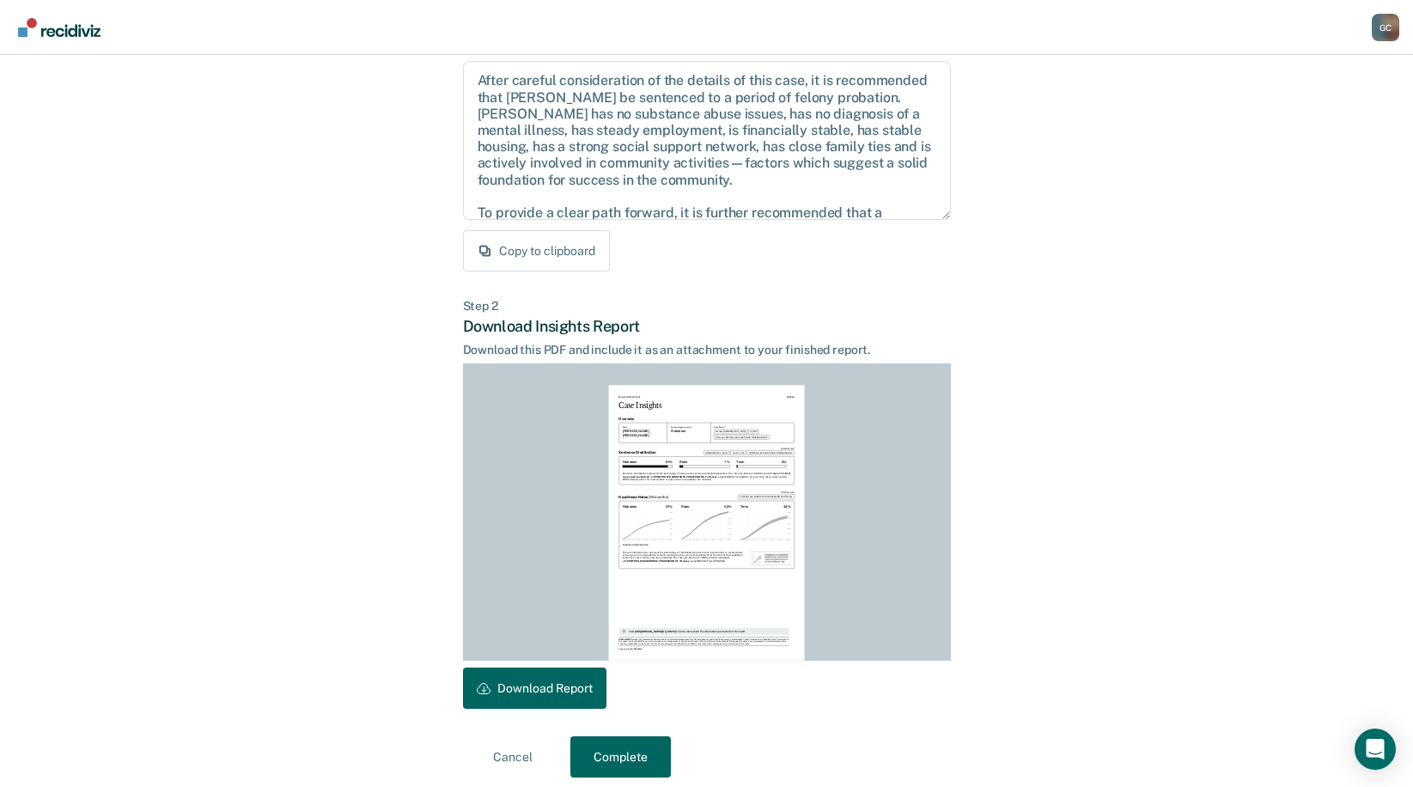
scroll to position [192, 0]
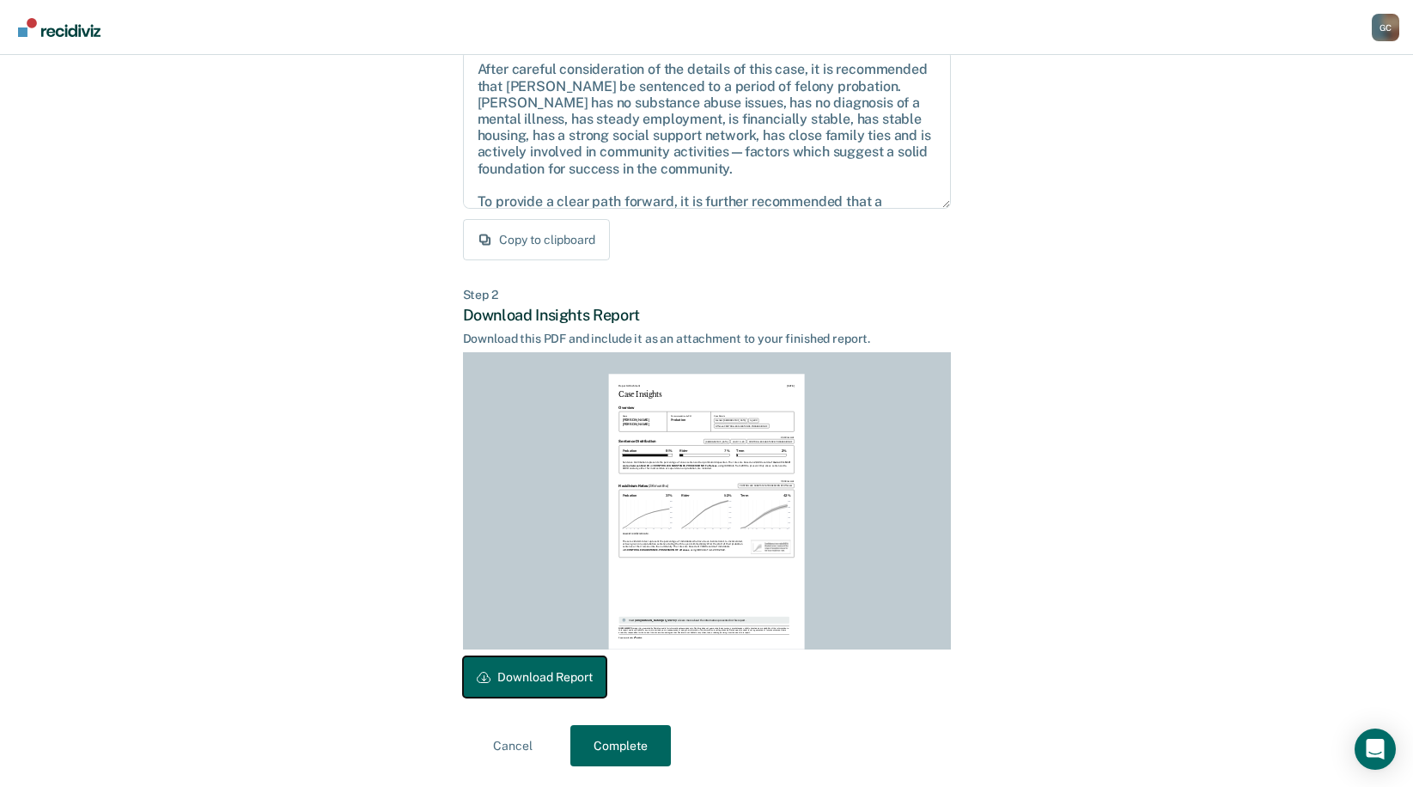
click at [515, 677] on button "Download Report" at bounding box center [534, 676] width 143 height 41
click at [609, 752] on button "Complete" at bounding box center [620, 745] width 101 height 41
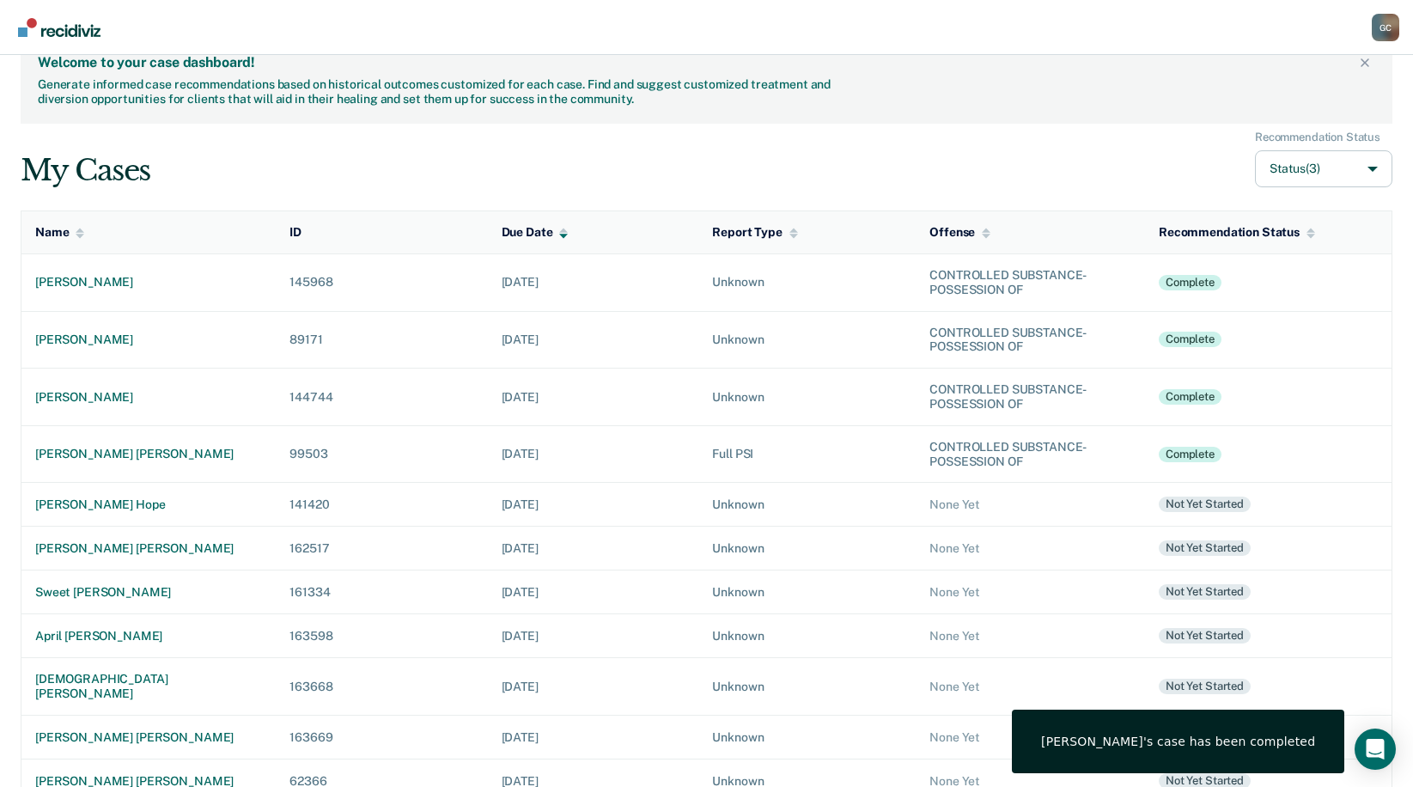
scroll to position [48, 0]
